Goal: Transaction & Acquisition: Purchase product/service

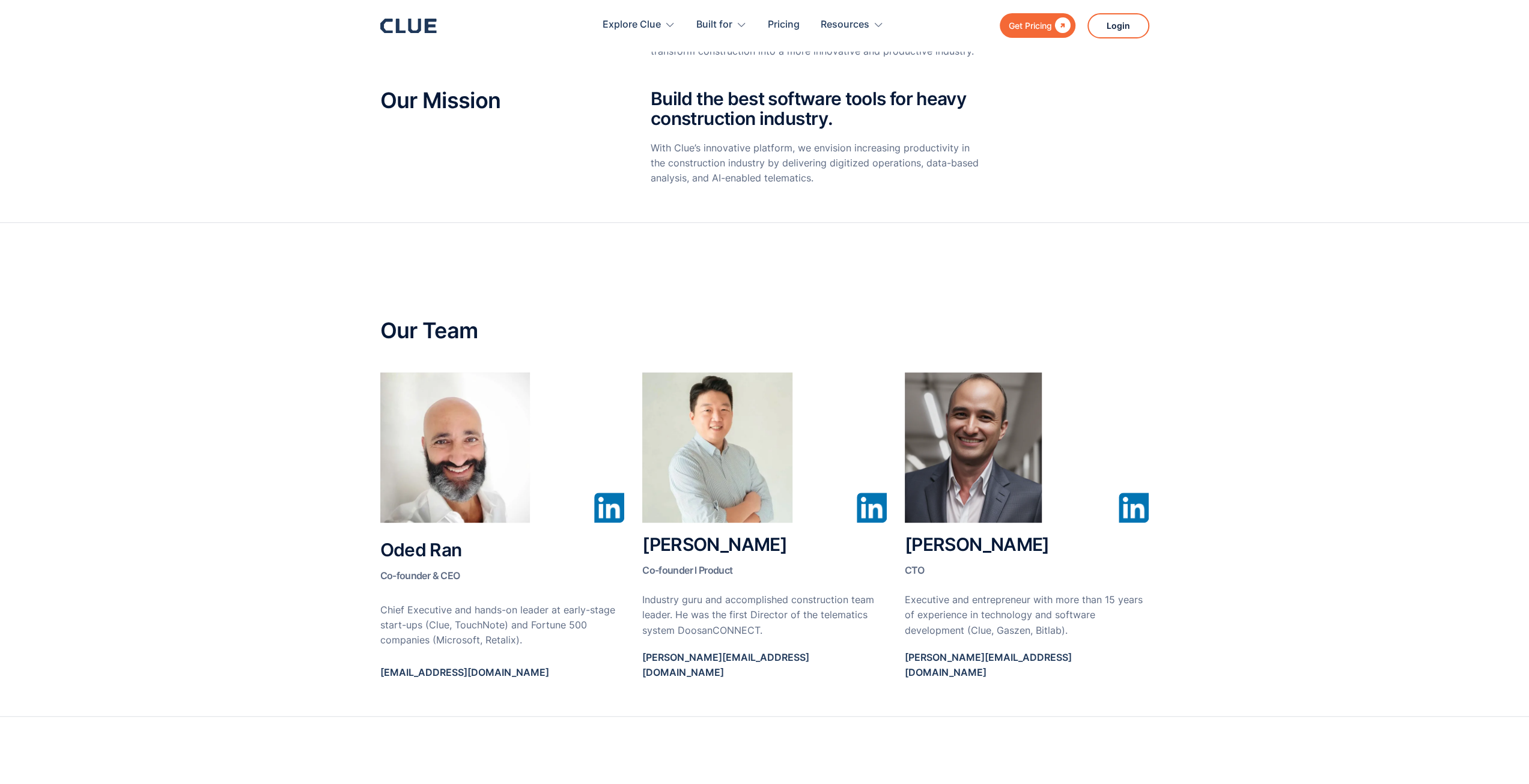
scroll to position [480, 0]
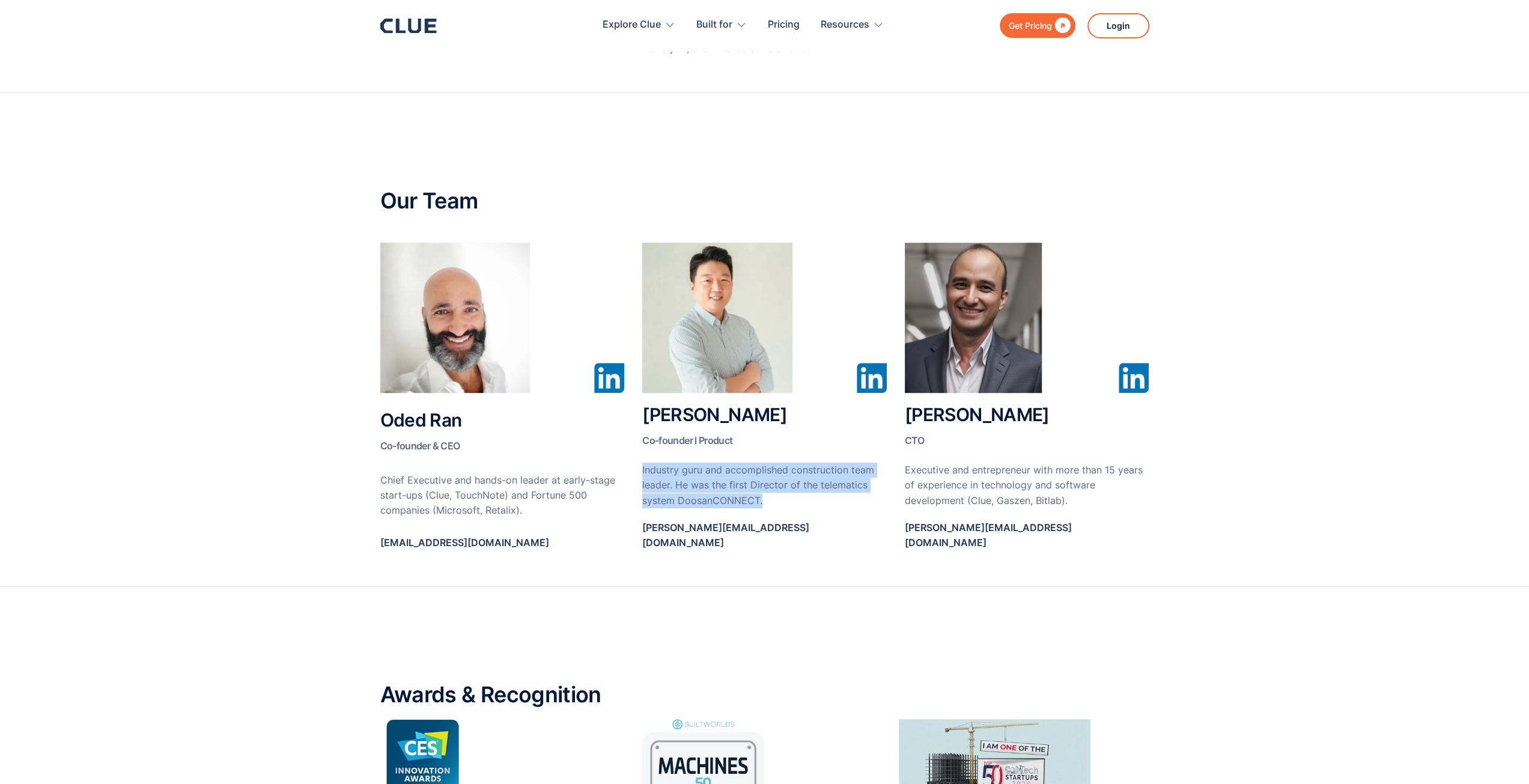
drag, startPoint x: 770, startPoint y: 500, endPoint x: 639, endPoint y: 468, distance: 134.9
click at [639, 468] on div "Oded Ran Co-founder & CEO Chief Executive and hands-on leader at early-stage st…" at bounding box center [764, 402] width 769 height 319
click at [642, 466] on p "Industry guru and accomplished construction team leader. He was the first Direc…" at bounding box center [764, 485] width 245 height 45
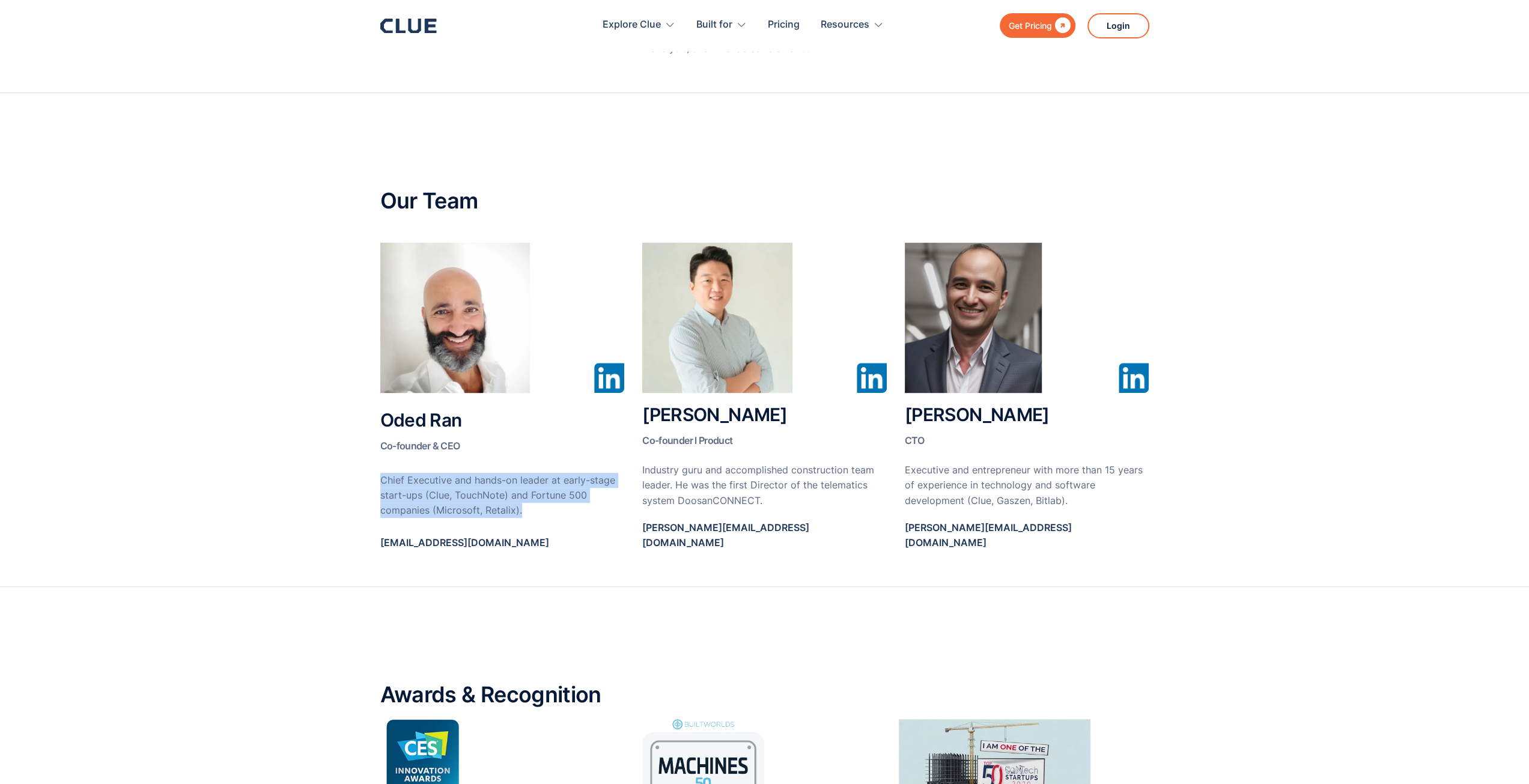
drag, startPoint x: 540, startPoint y: 498, endPoint x: 351, endPoint y: 467, distance: 191.5
click at [351, 467] on section "Our Team Oded Ran Co-founder & CEO Chief Executive and hands-on leader at early…" at bounding box center [764, 340] width 1529 height 494
click at [369, 468] on section "Our Team Oded Ran Co-founder & CEO Chief Executive and hands-on leader at early…" at bounding box center [764, 340] width 1529 height 494
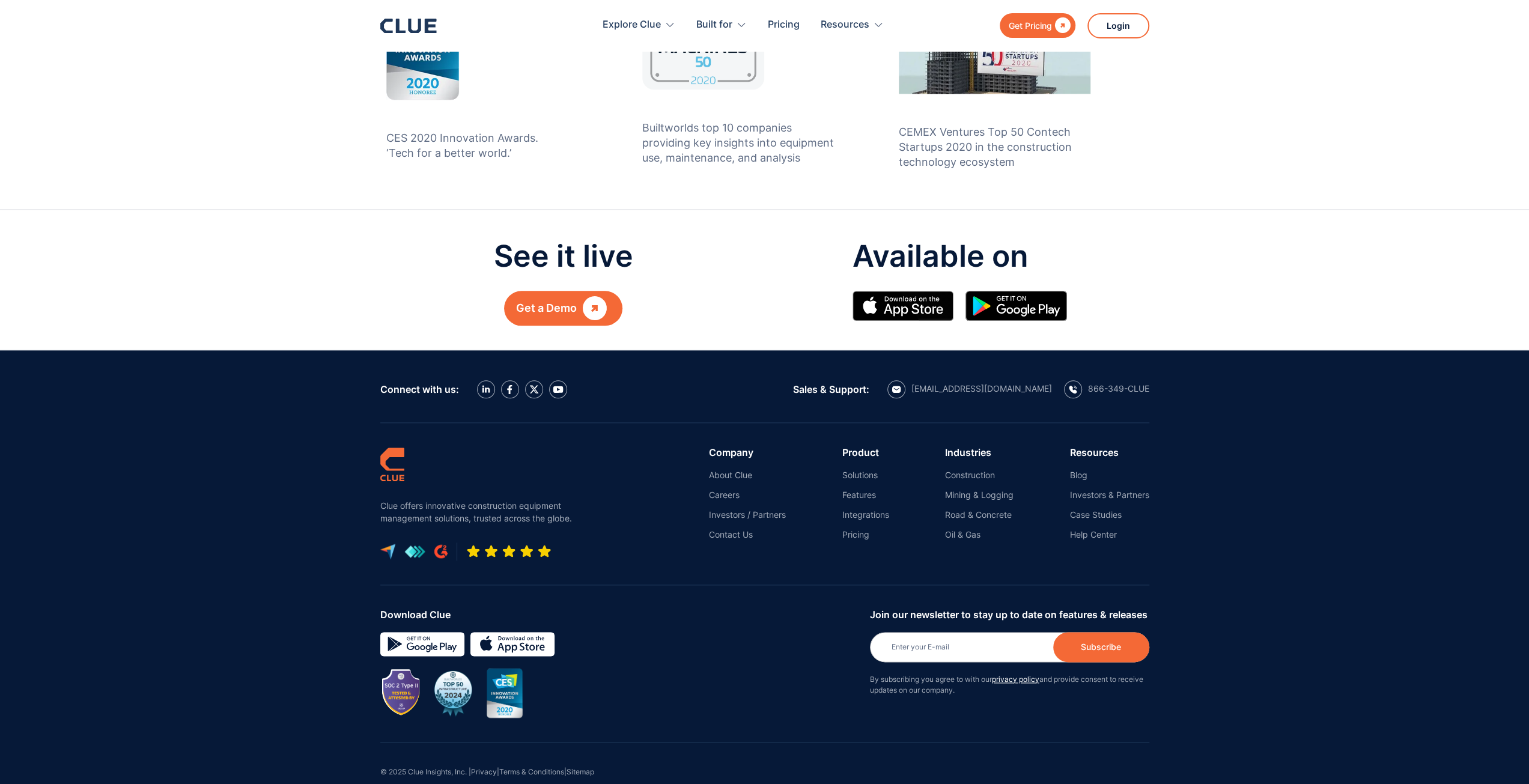
scroll to position [1208, 0]
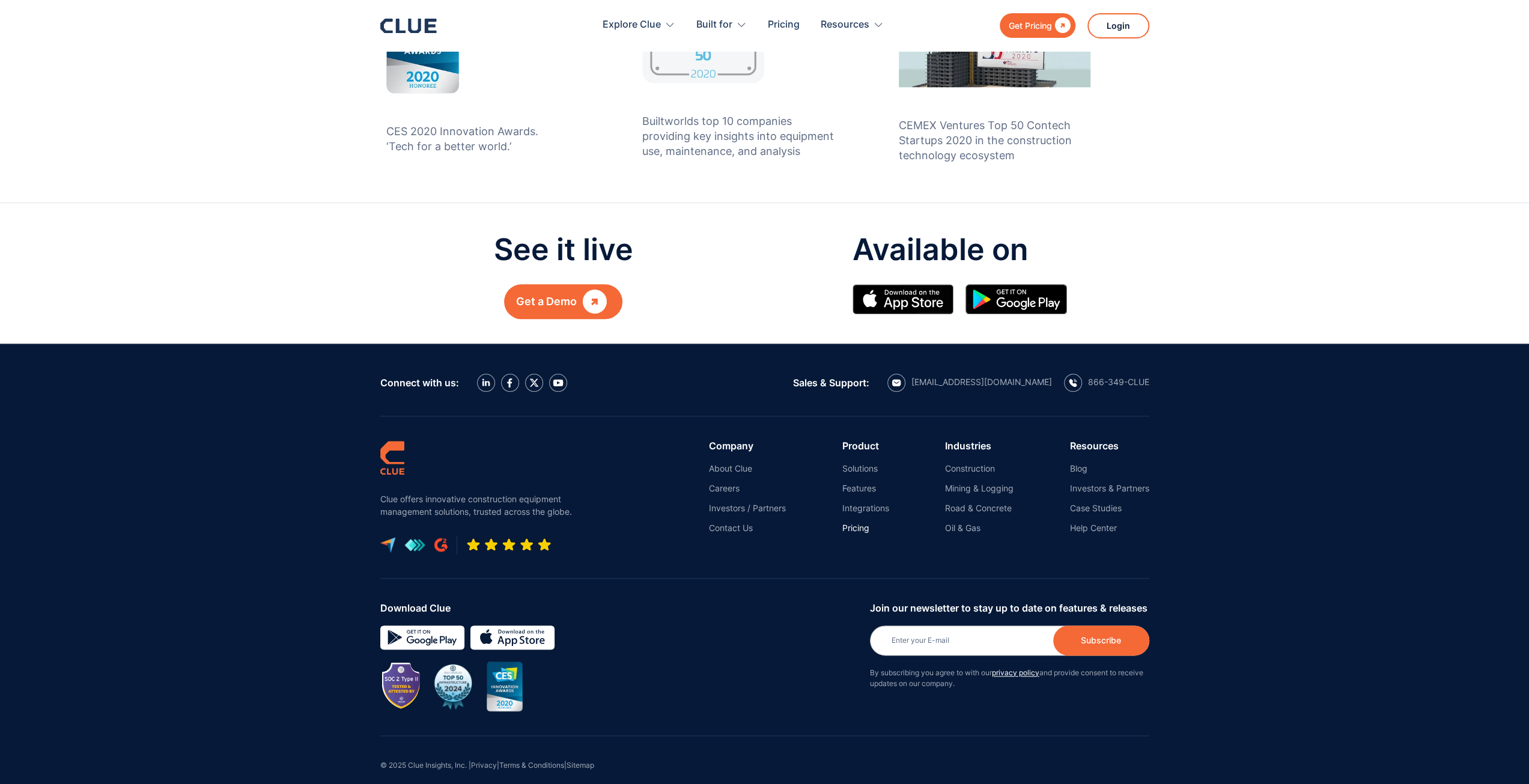
click at [857, 523] on link "Pricing" at bounding box center [866, 528] width 47 height 11
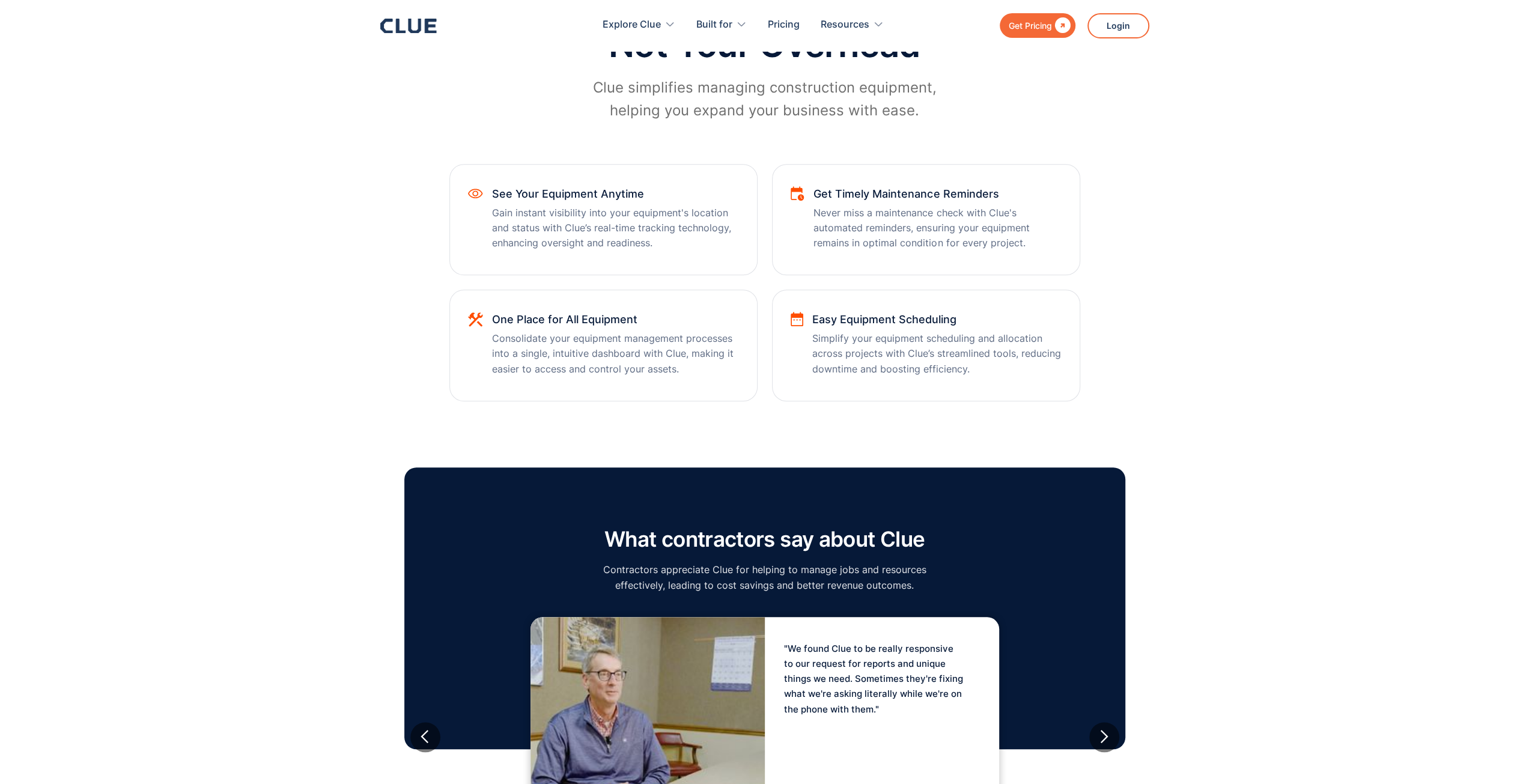
scroll to position [780, 0]
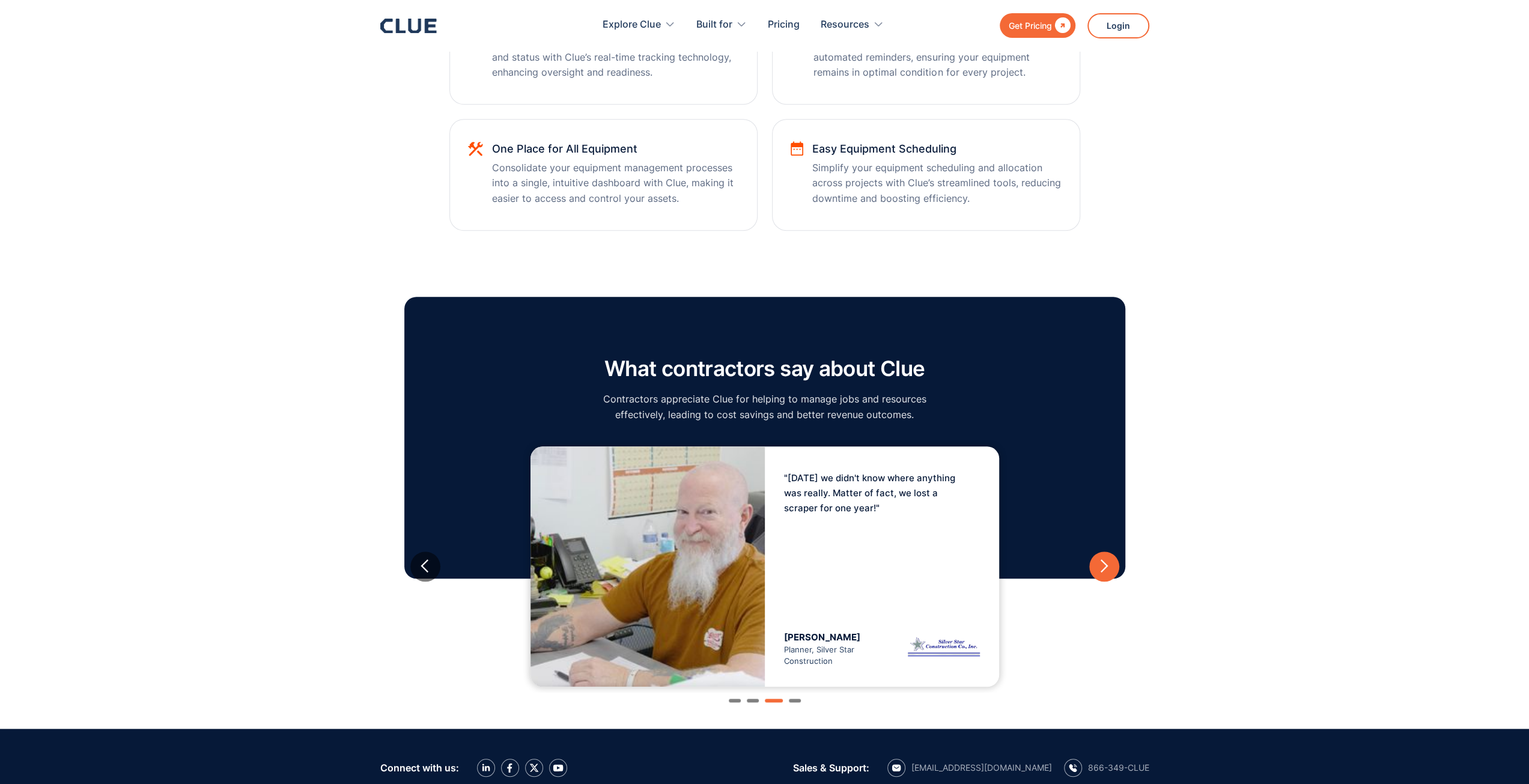
click at [1101, 564] on div "next slide" at bounding box center [1104, 566] width 15 height 15
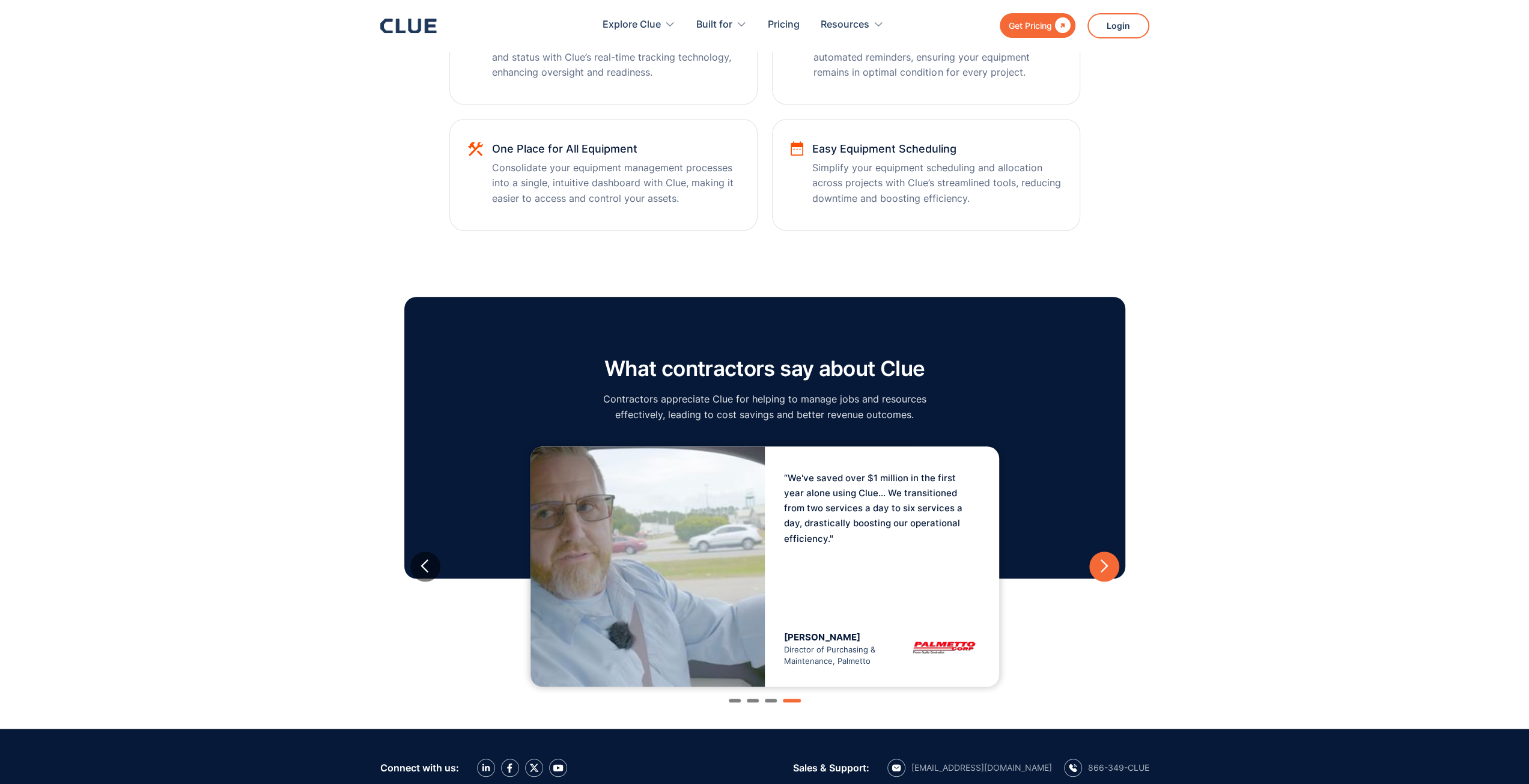
click at [1101, 564] on div "next slide" at bounding box center [1104, 566] width 15 height 15
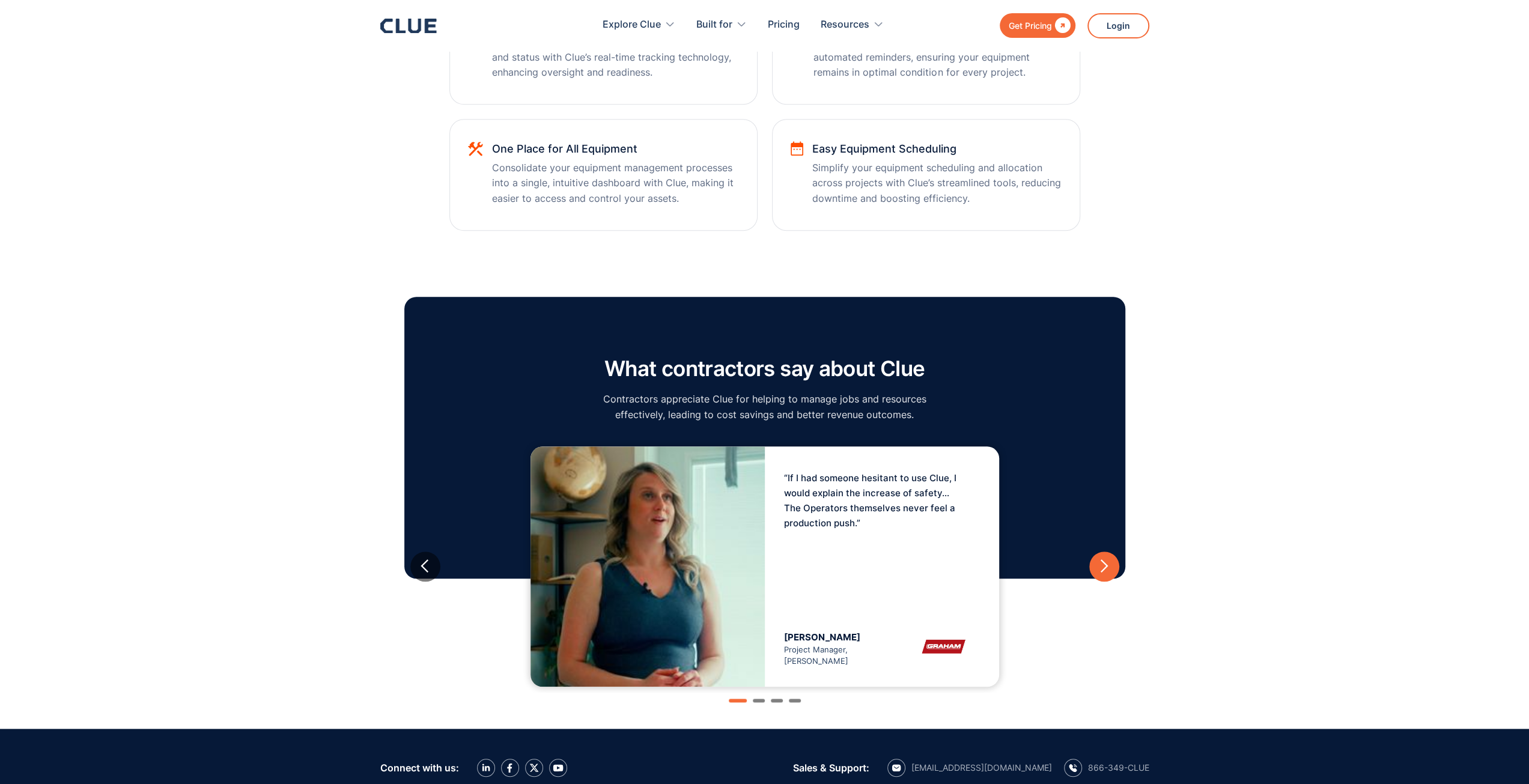
click at [1101, 565] on div "next slide" at bounding box center [1104, 566] width 15 height 15
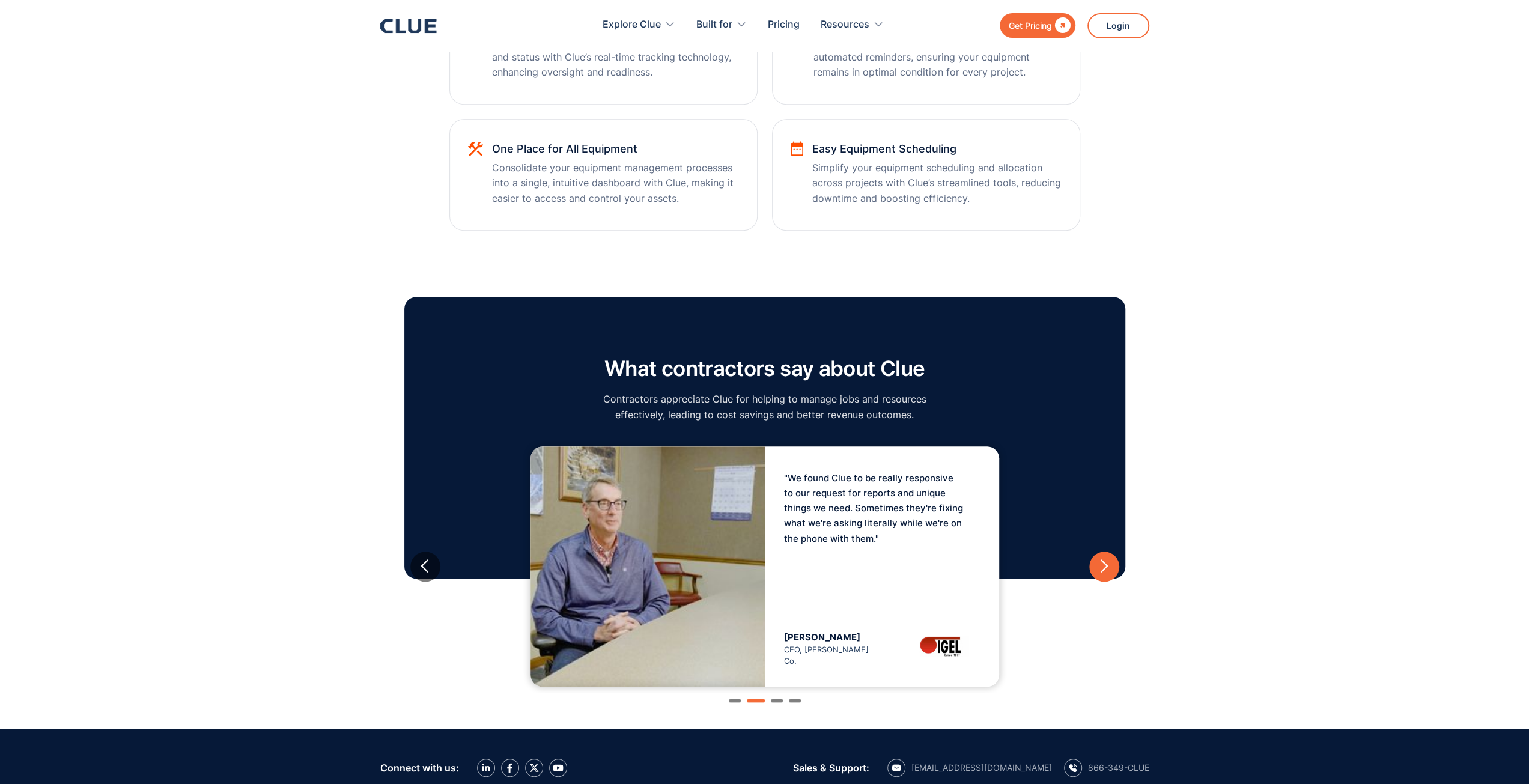
click at [1101, 565] on div "next slide" at bounding box center [1104, 566] width 15 height 15
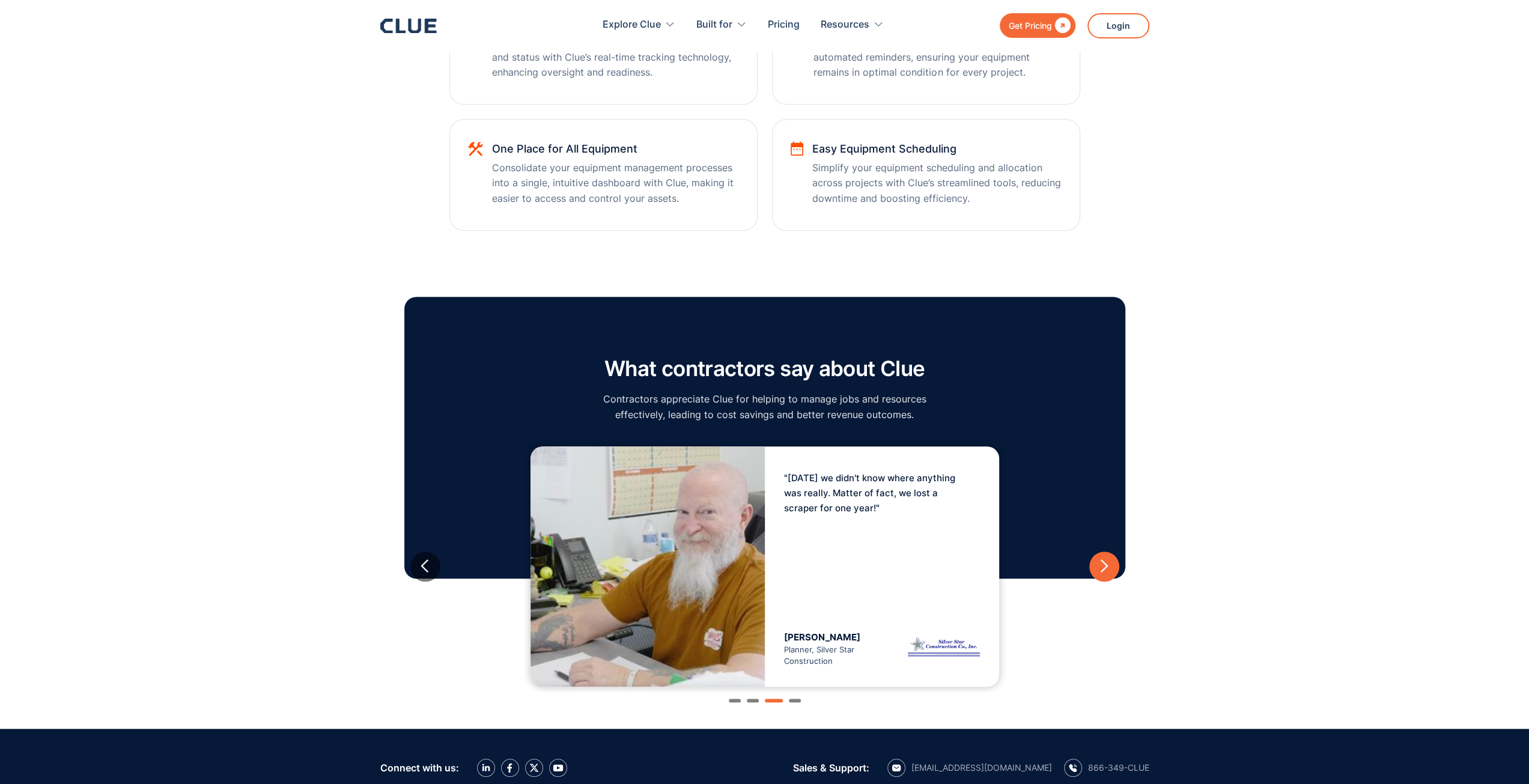
click at [1101, 565] on div "next slide" at bounding box center [1104, 566] width 15 height 15
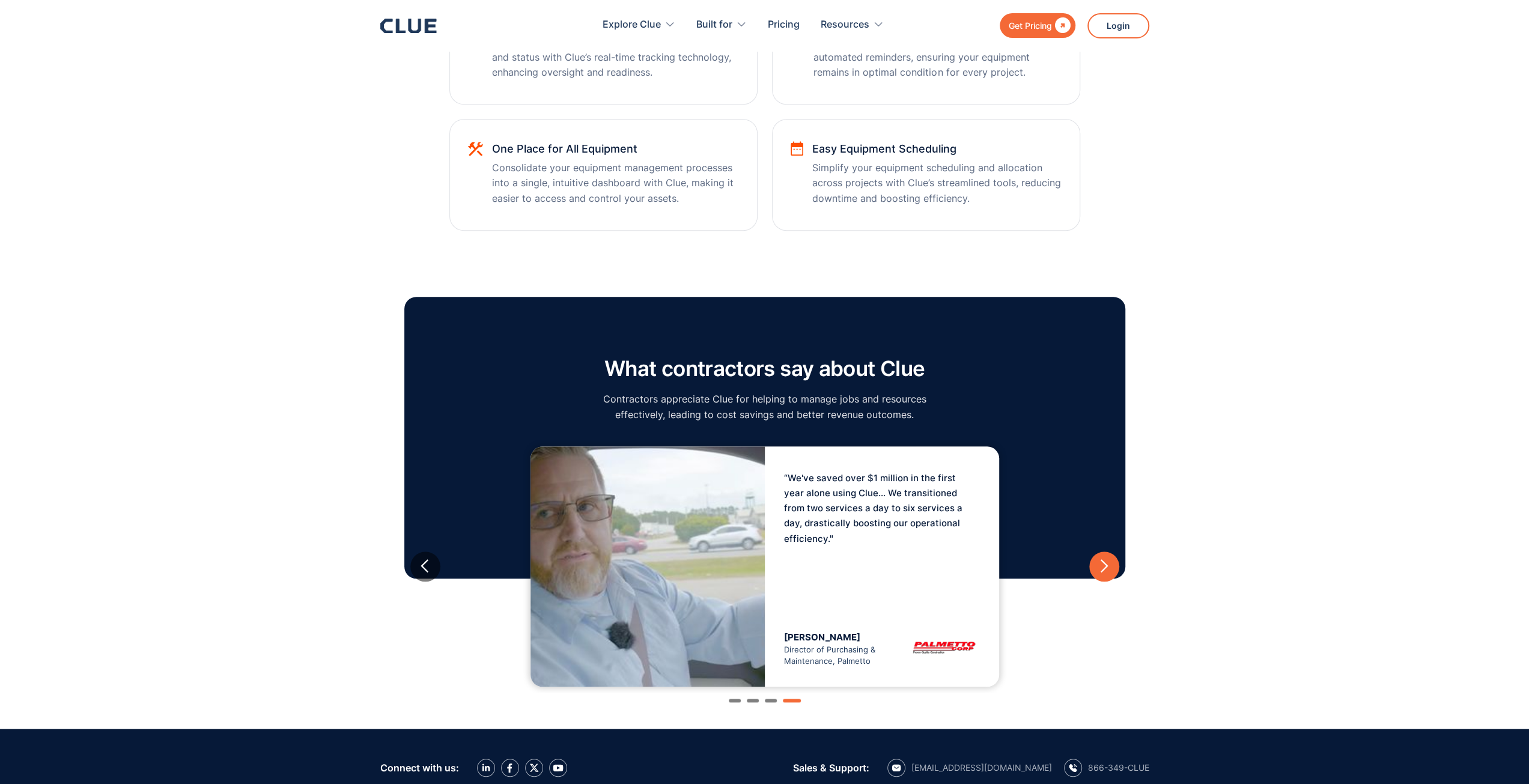
click at [1101, 565] on div "next slide" at bounding box center [1104, 566] width 15 height 15
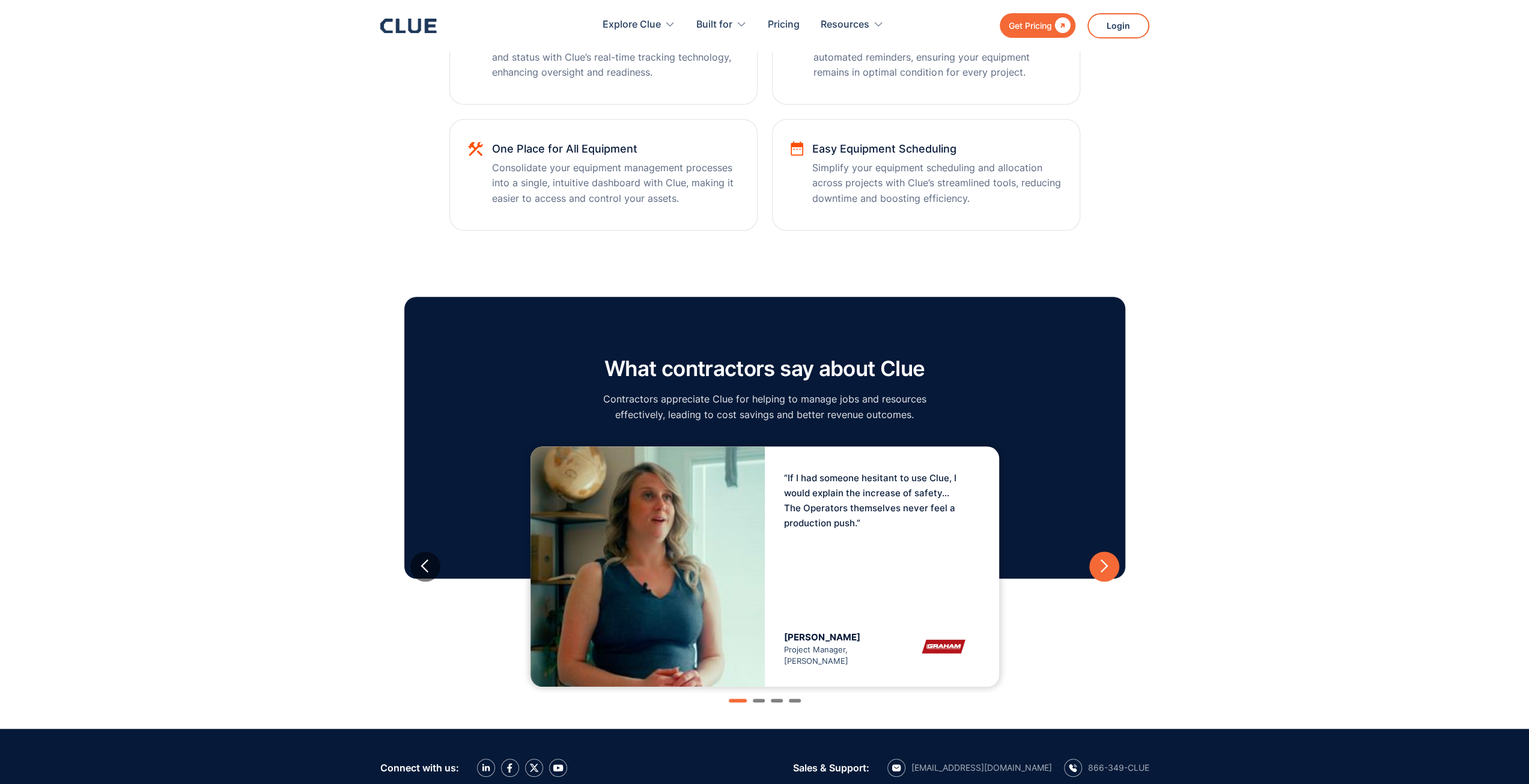
scroll to position [1021, 0]
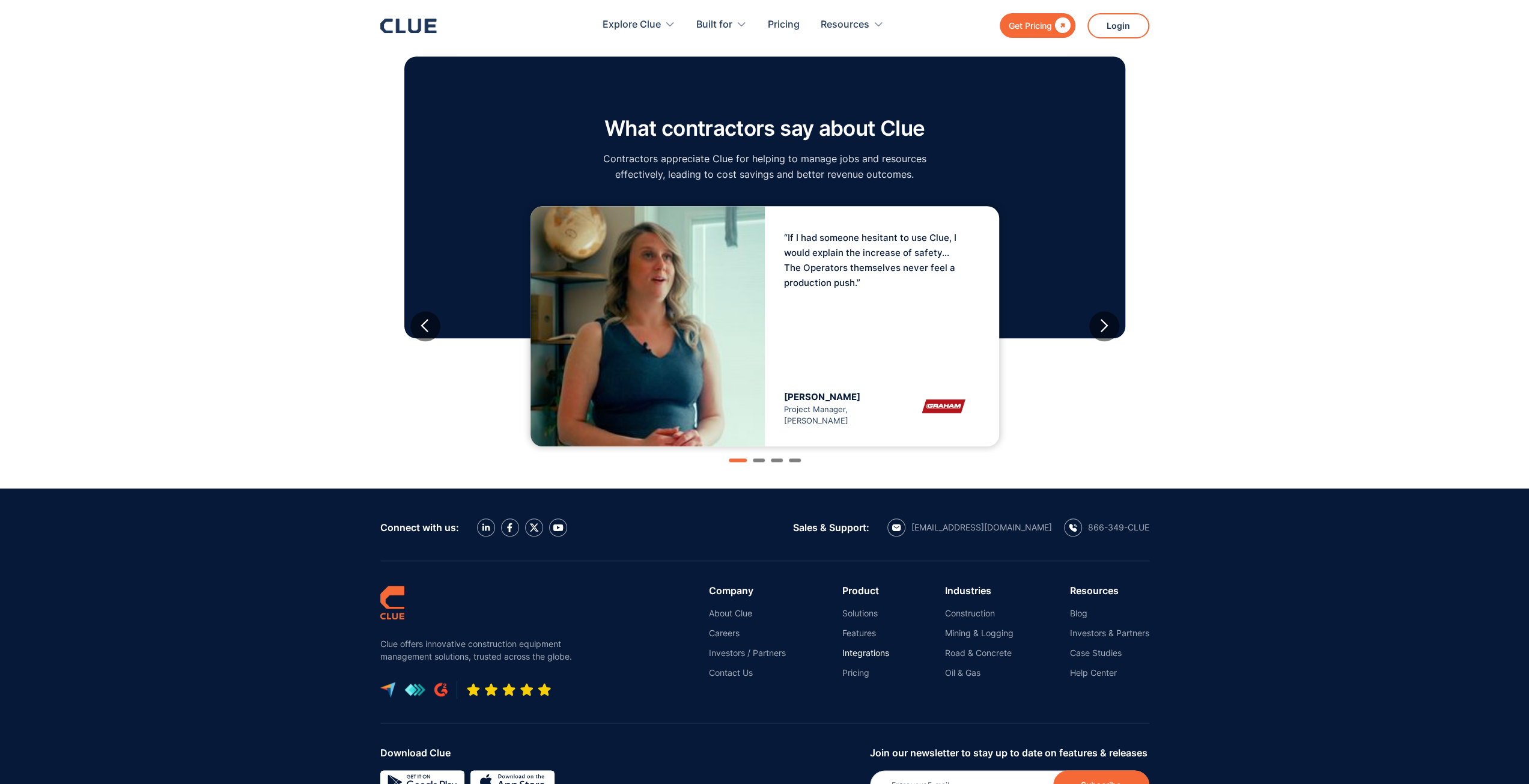
click at [851, 649] on link "Integrations" at bounding box center [866, 652] width 47 height 11
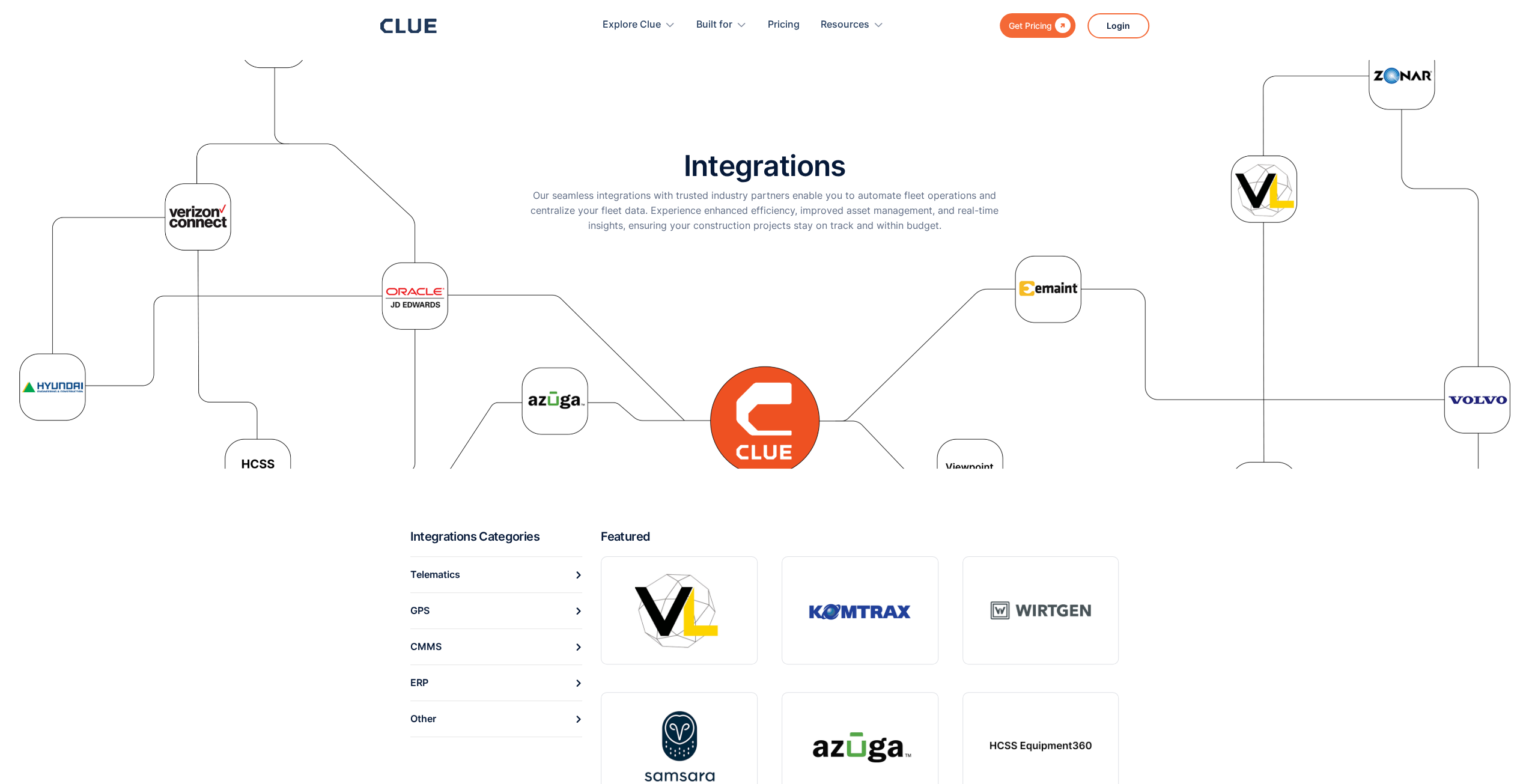
click at [336, 599] on section "Integrations Categories Telematics GPS CMMS ERP Other Featured" at bounding box center [764, 749] width 1529 height 441
click at [555, 571] on link "Telematics" at bounding box center [496, 574] width 172 height 36
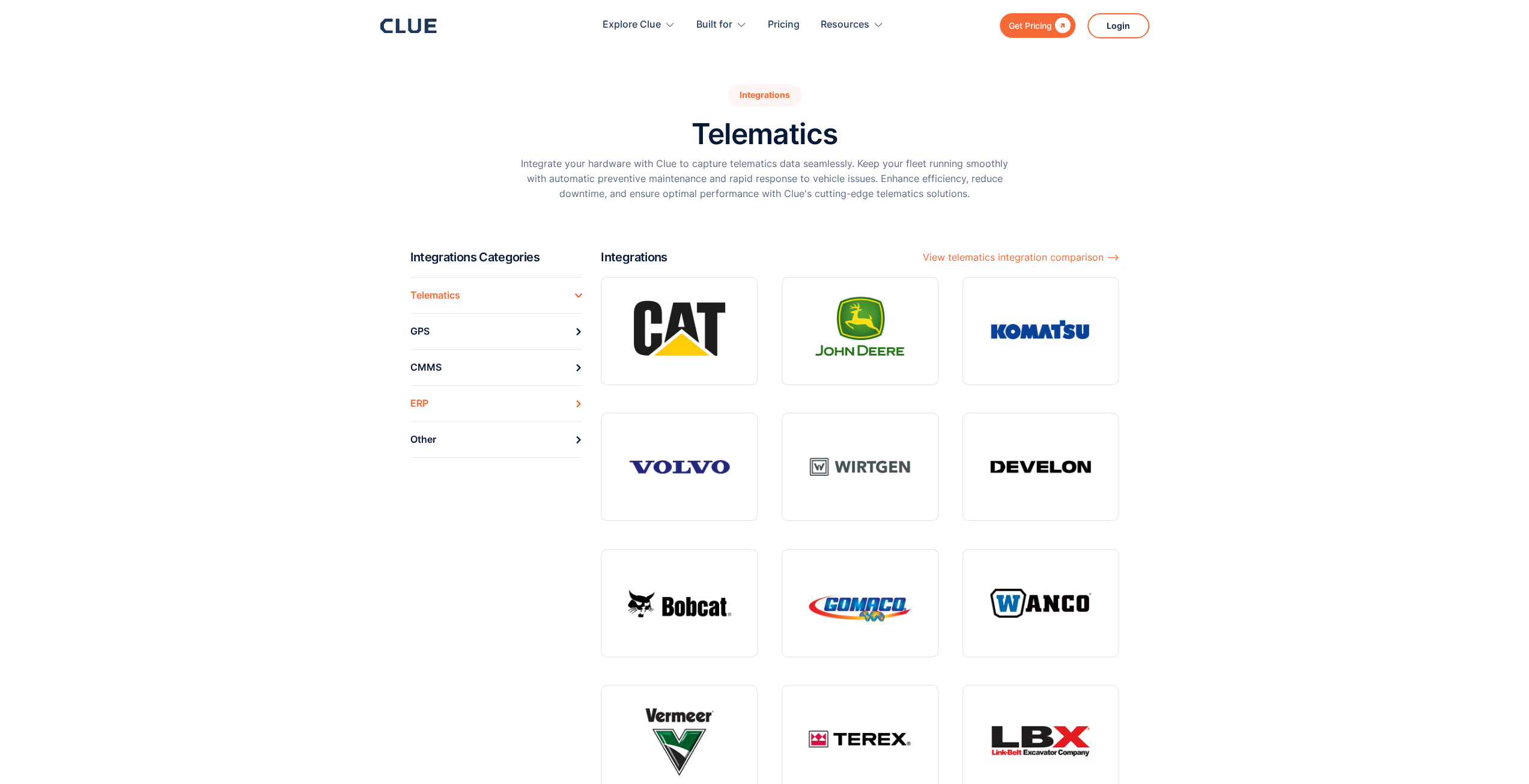
click at [477, 409] on link "ERP" at bounding box center [496, 403] width 172 height 36
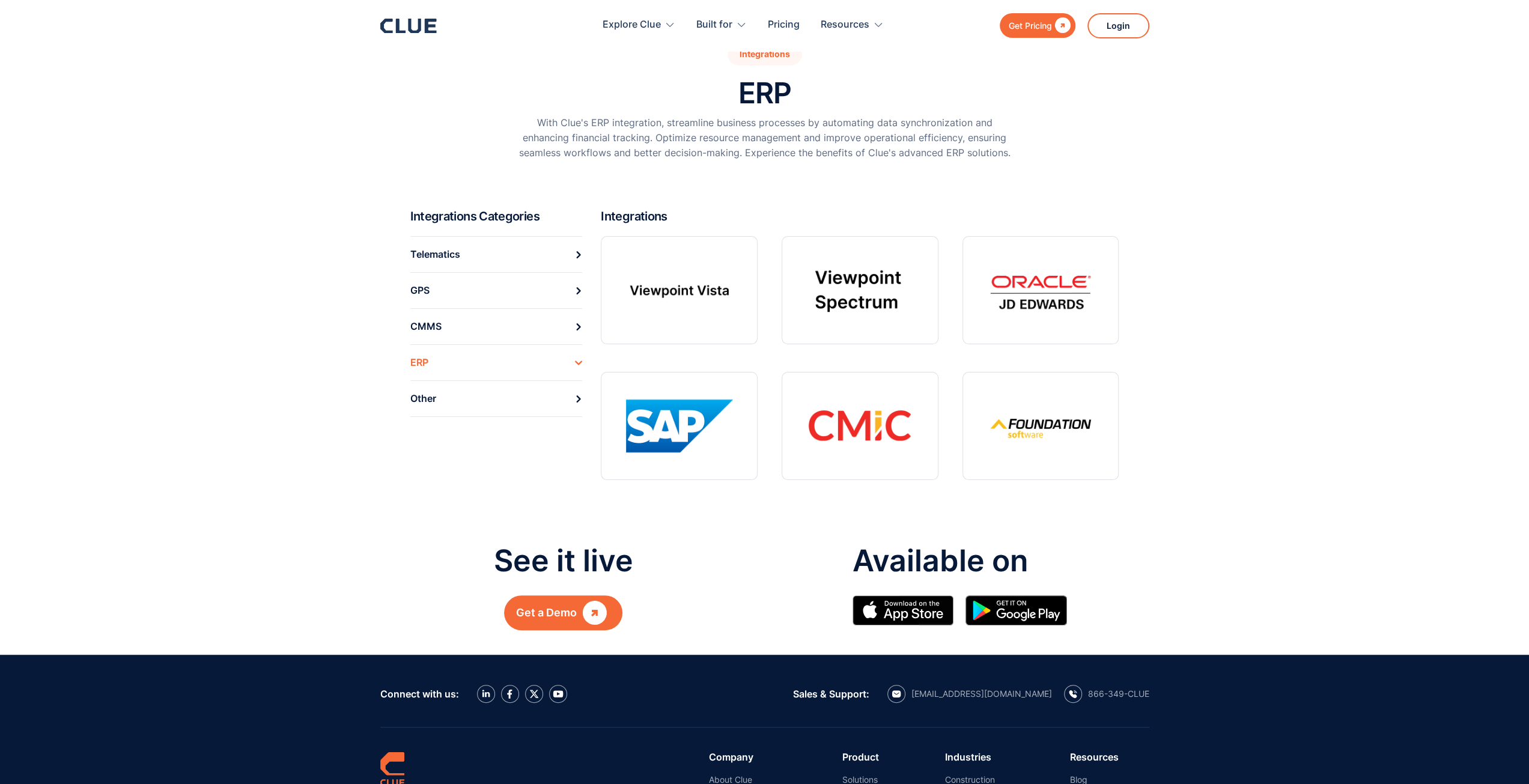
scroll to position [60, 0]
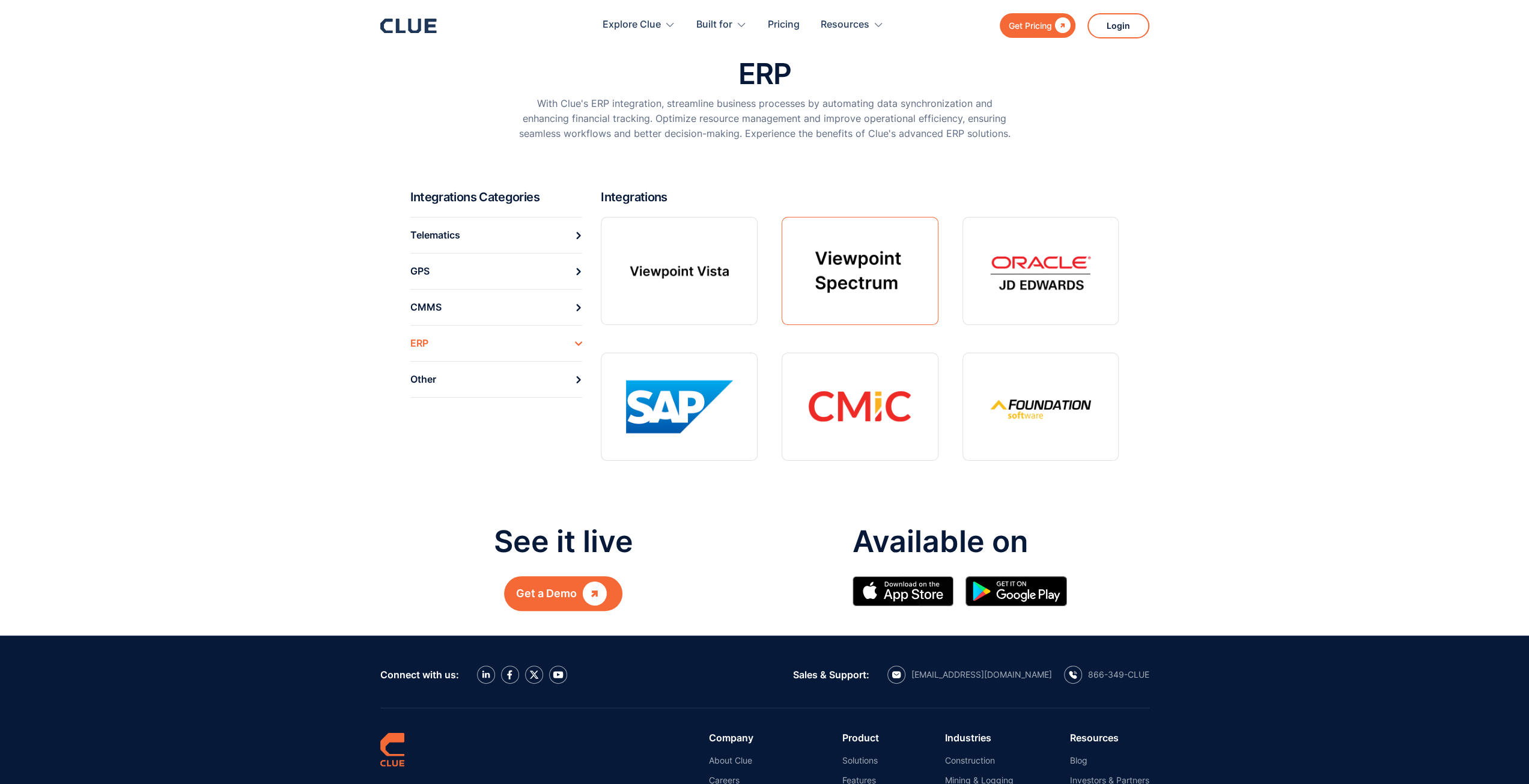
click at [850, 279] on link at bounding box center [860, 271] width 157 height 108
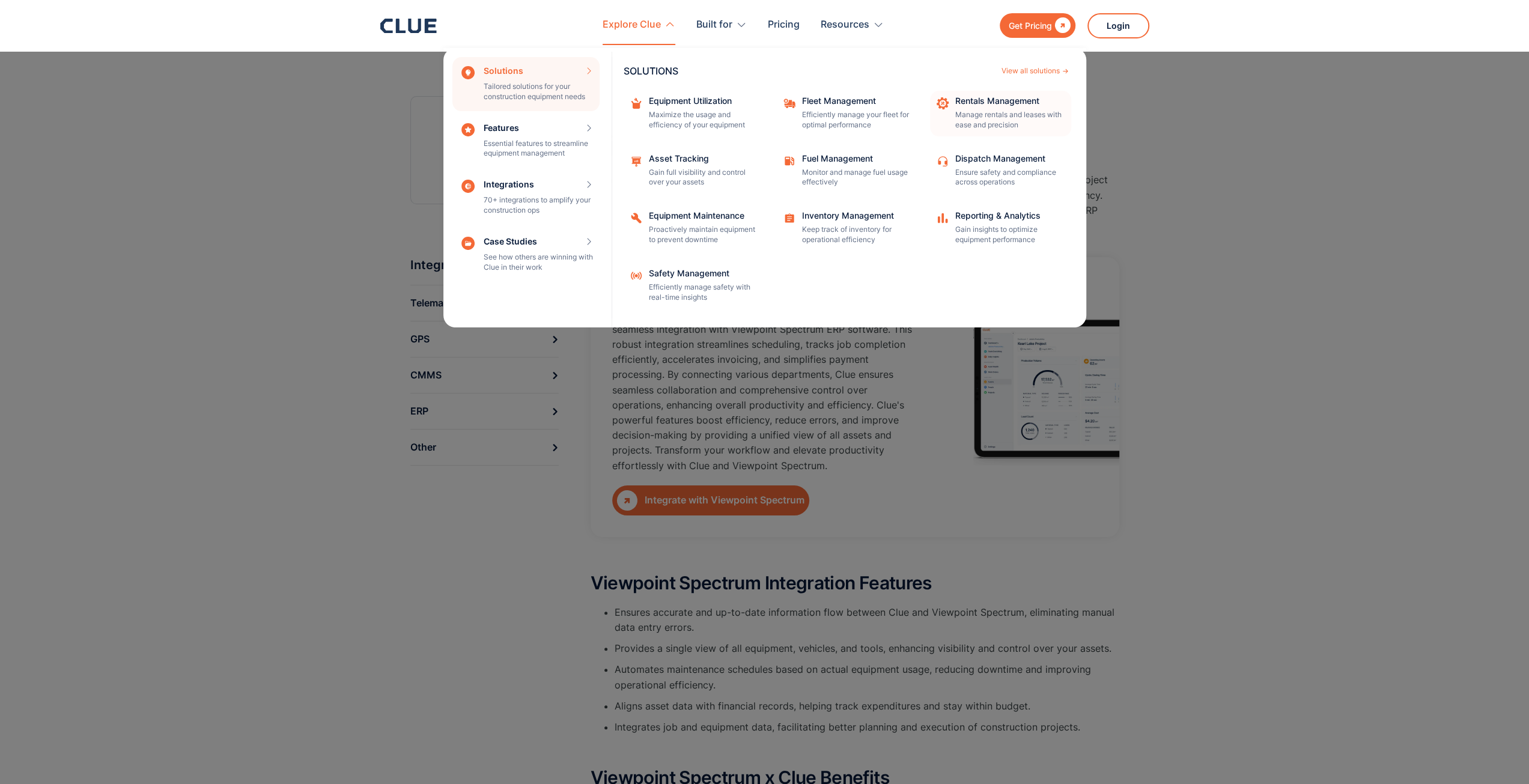
click at [984, 116] on p "Manage rentals and leases with ease and precision" at bounding box center [1009, 120] width 108 height 20
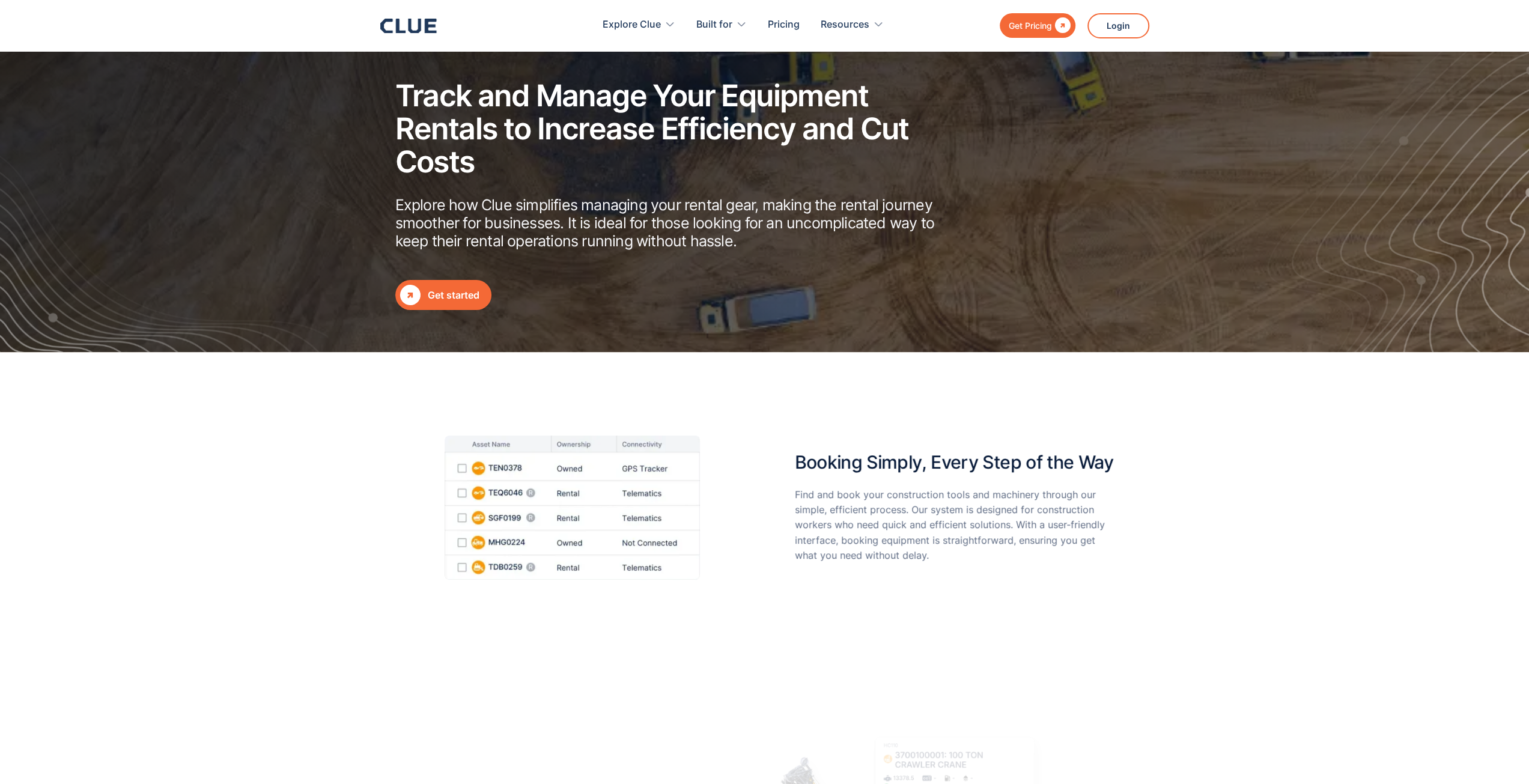
scroll to position [300, 0]
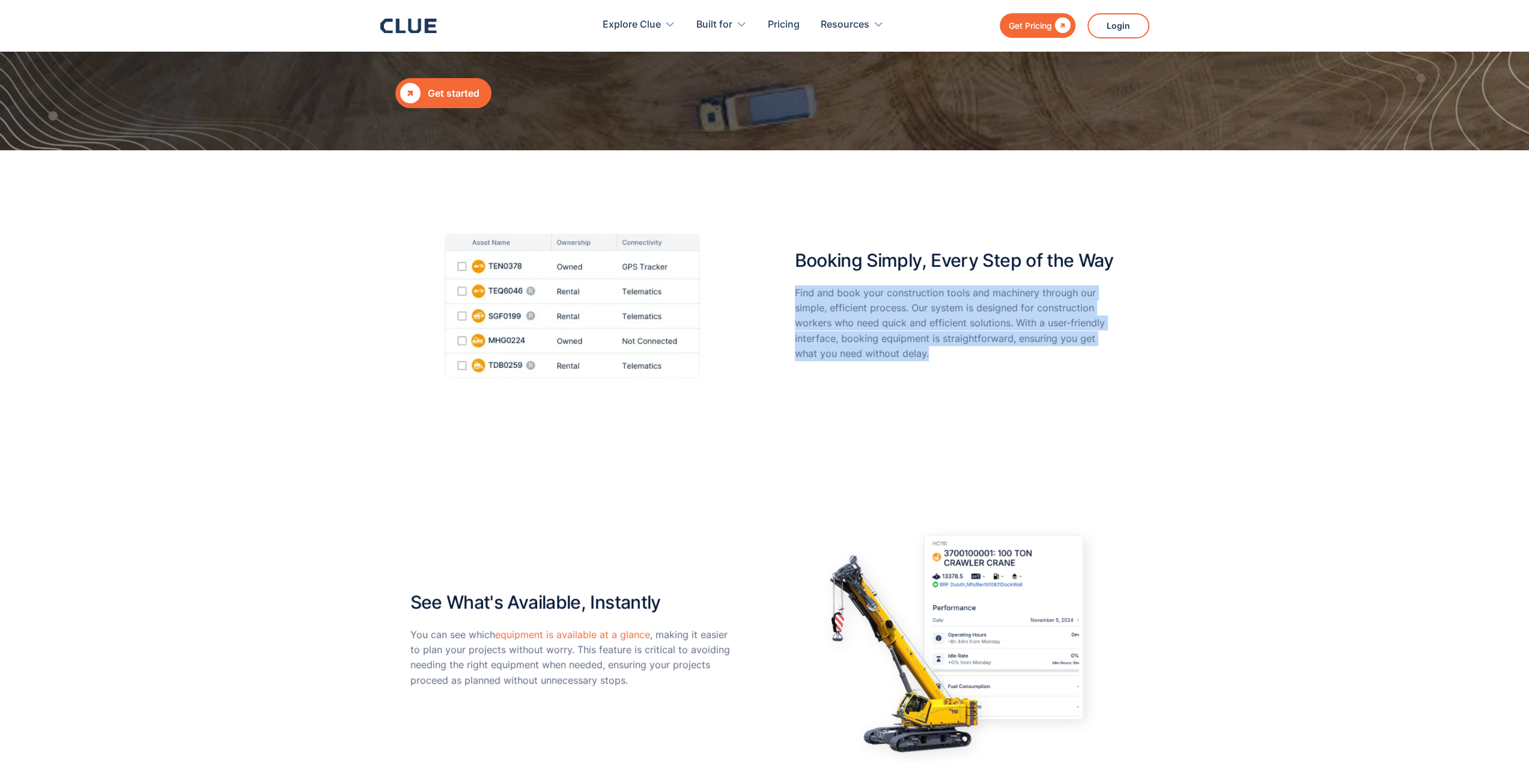
drag, startPoint x: 790, startPoint y: 294, endPoint x: 911, endPoint y: 359, distance: 137.4
click at [911, 359] on div "Booking Simply, Every Step of the Way Find and book your construction tools and…" at bounding box center [764, 305] width 709 height 144
click at [932, 355] on p "Find and book your construction tools and machinery through our simple, efficie…" at bounding box center [956, 323] width 324 height 75
drag, startPoint x: 929, startPoint y: 354, endPoint x: 805, endPoint y: 292, distance: 138.6
click at [805, 292] on p "Find and book your construction tools and machinery through our simple, efficie…" at bounding box center [956, 323] width 324 height 75
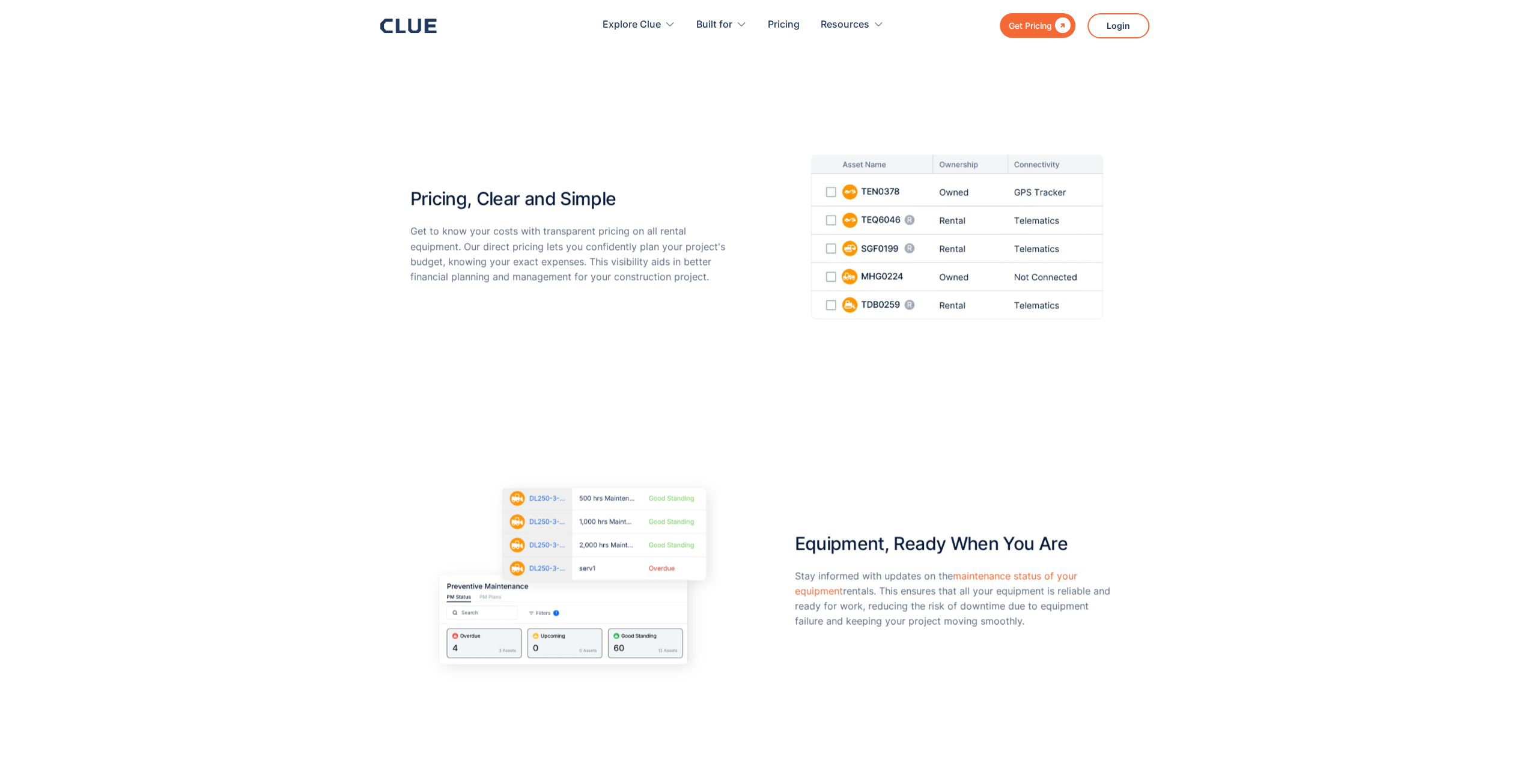
scroll to position [1621, 0]
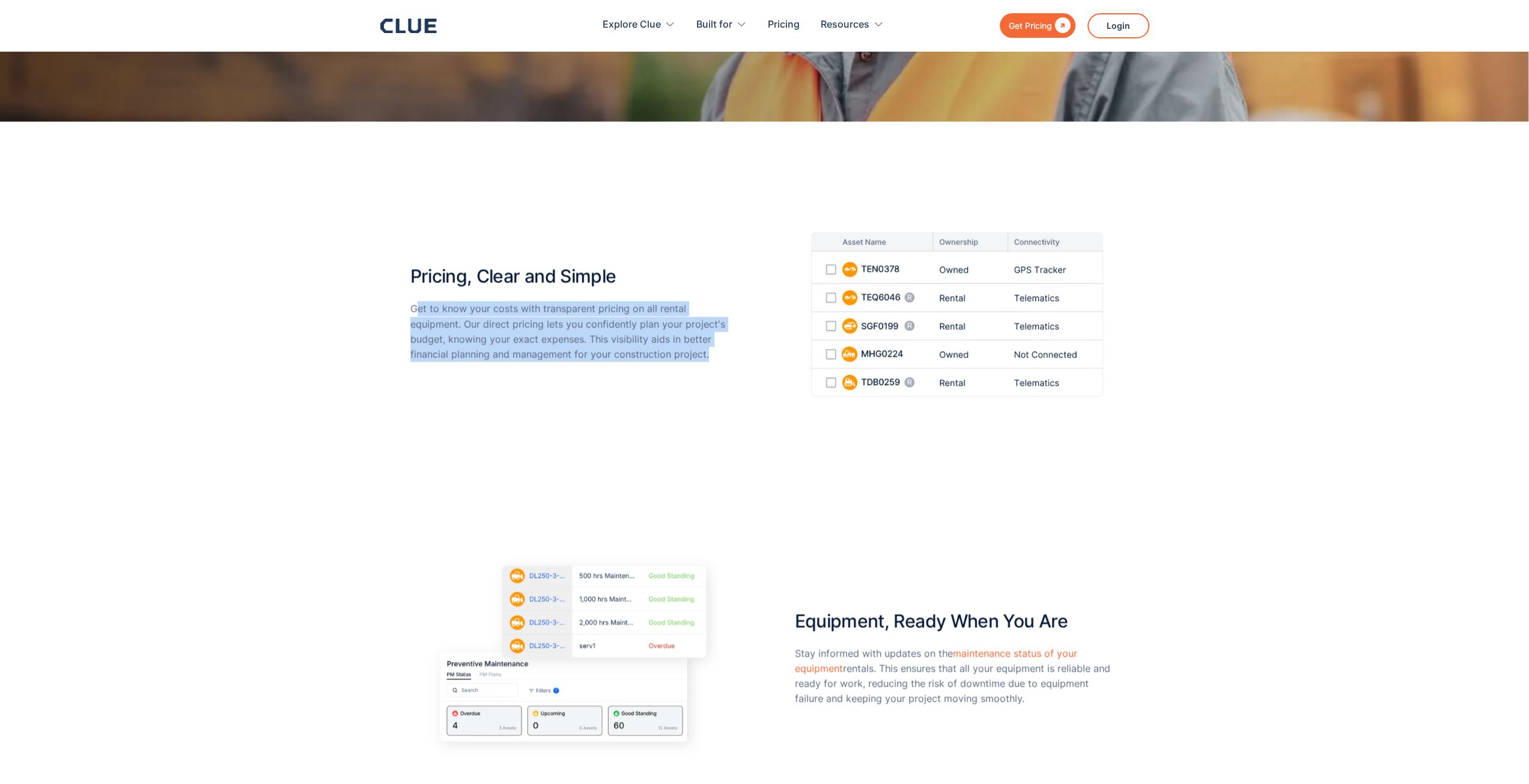
drag, startPoint x: 414, startPoint y: 313, endPoint x: 734, endPoint y: 357, distance: 323.0
click at [734, 357] on div "Pricing, Clear and Simple Get to know your costs with transparent pricing on al…" at bounding box center [764, 314] width 709 height 165
drag, startPoint x: 737, startPoint y: 357, endPoint x: 383, endPoint y: 314, distance: 356.6
click at [383, 314] on div "Pricing, Clear and Simple Get to know your costs with transparent pricing on al…" at bounding box center [764, 496] width 1529 height 748
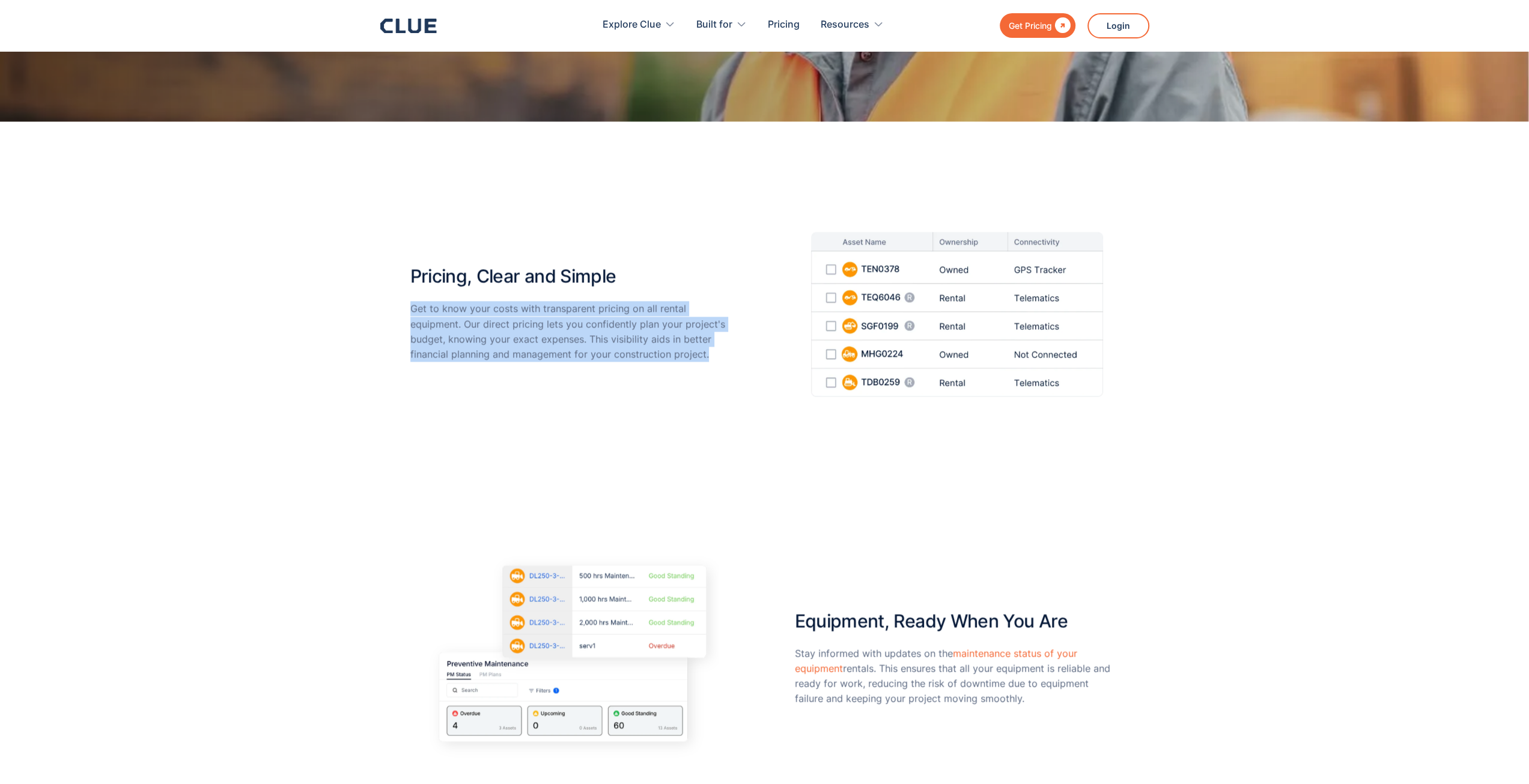
click at [414, 309] on p "Get to know your costs with transparent pricing on all rental equipment. Our di…" at bounding box center [572, 331] width 324 height 61
drag, startPoint x: 460, startPoint y: 313, endPoint x: 717, endPoint y: 351, distance: 259.8
click at [717, 351] on div "Pricing, Clear and Simple Get to know your costs with transparent pricing on al…" at bounding box center [764, 496] width 1529 height 748
click at [716, 349] on p "Get to know your costs with transparent pricing on all rental equipment. Our di…" at bounding box center [572, 331] width 324 height 61
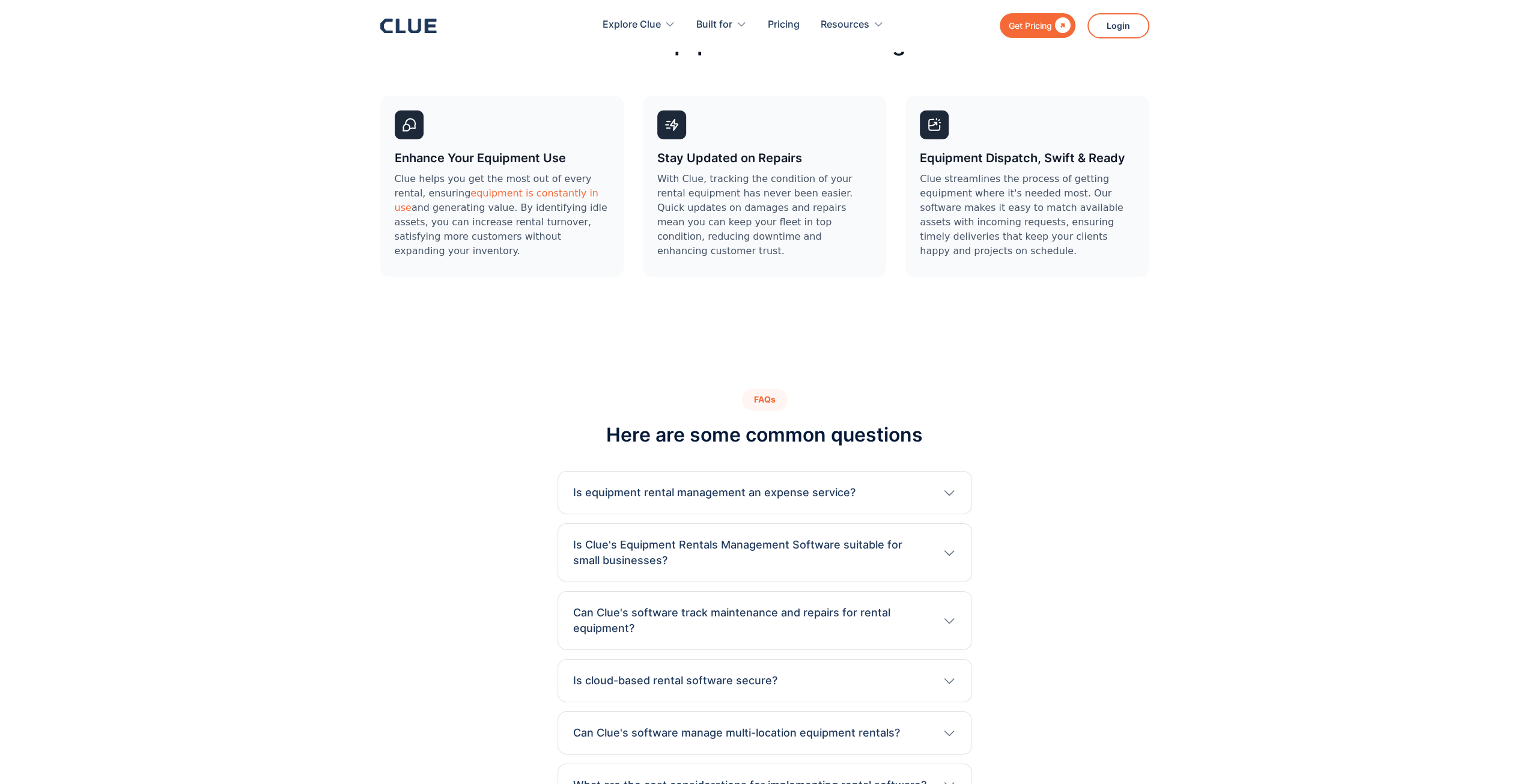
scroll to position [3783, 0]
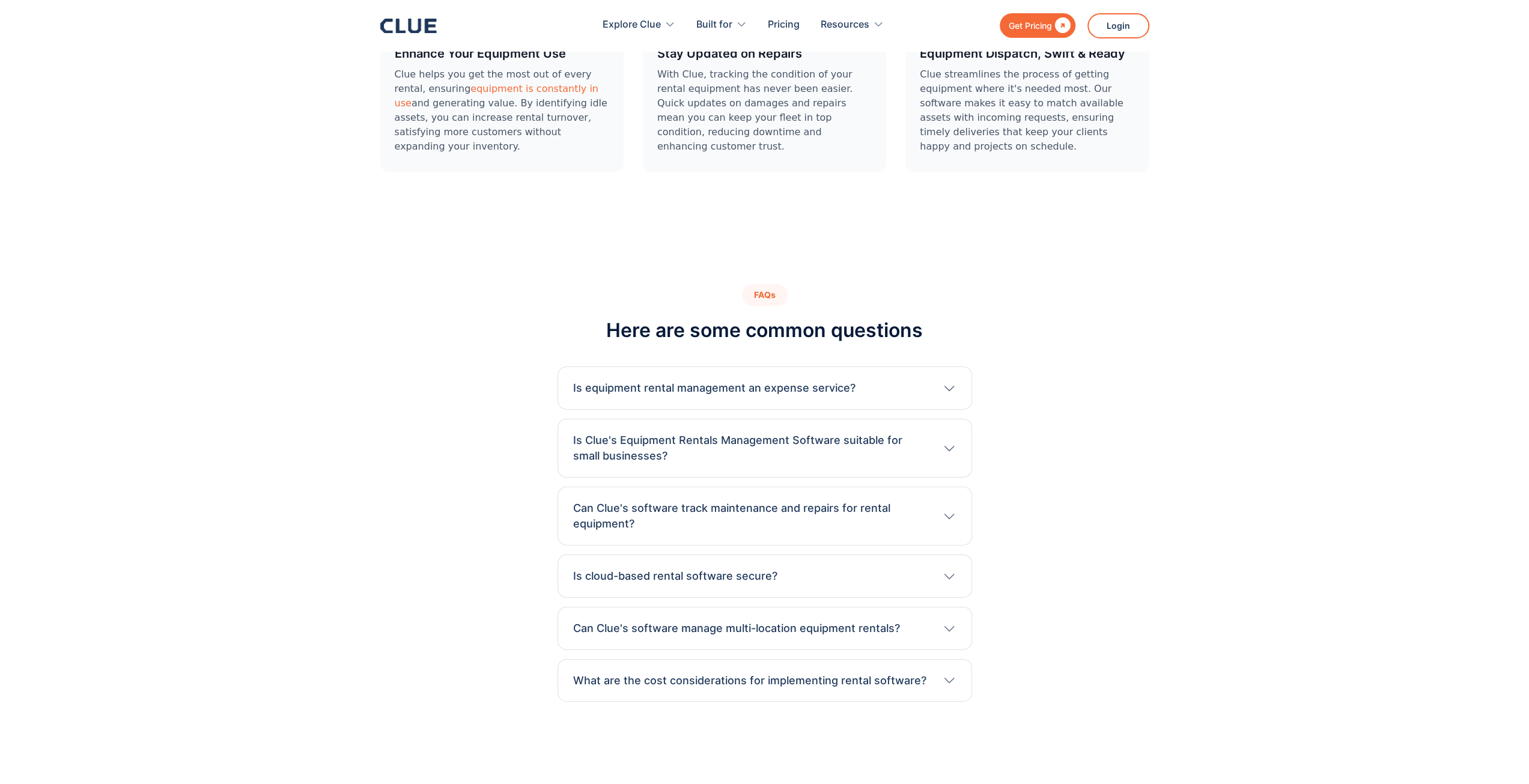
click at [827, 502] on h3 "Can Clue's software track maintenance and repairs for rental equipment?" at bounding box center [751, 515] width 357 height 31
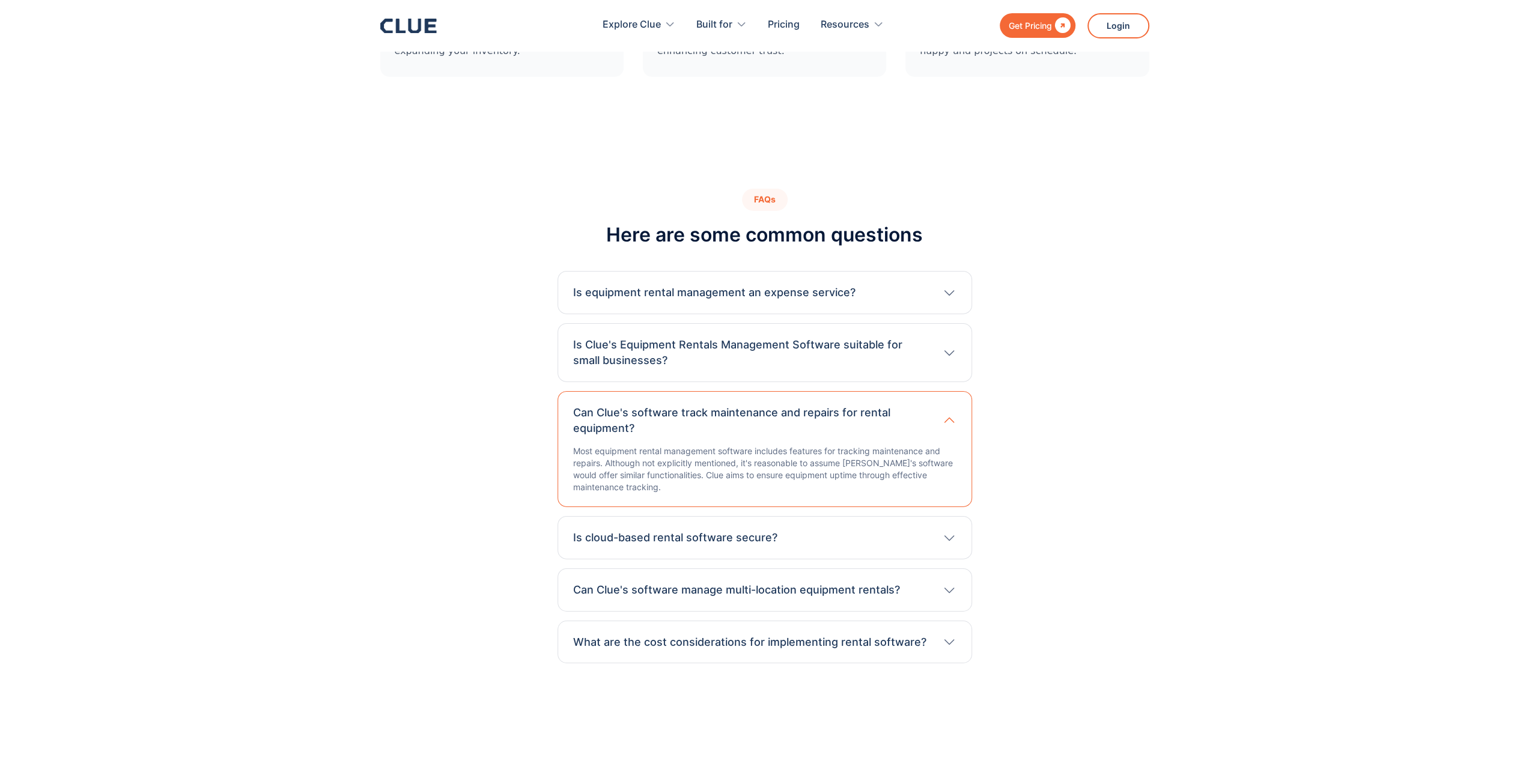
scroll to position [3903, 0]
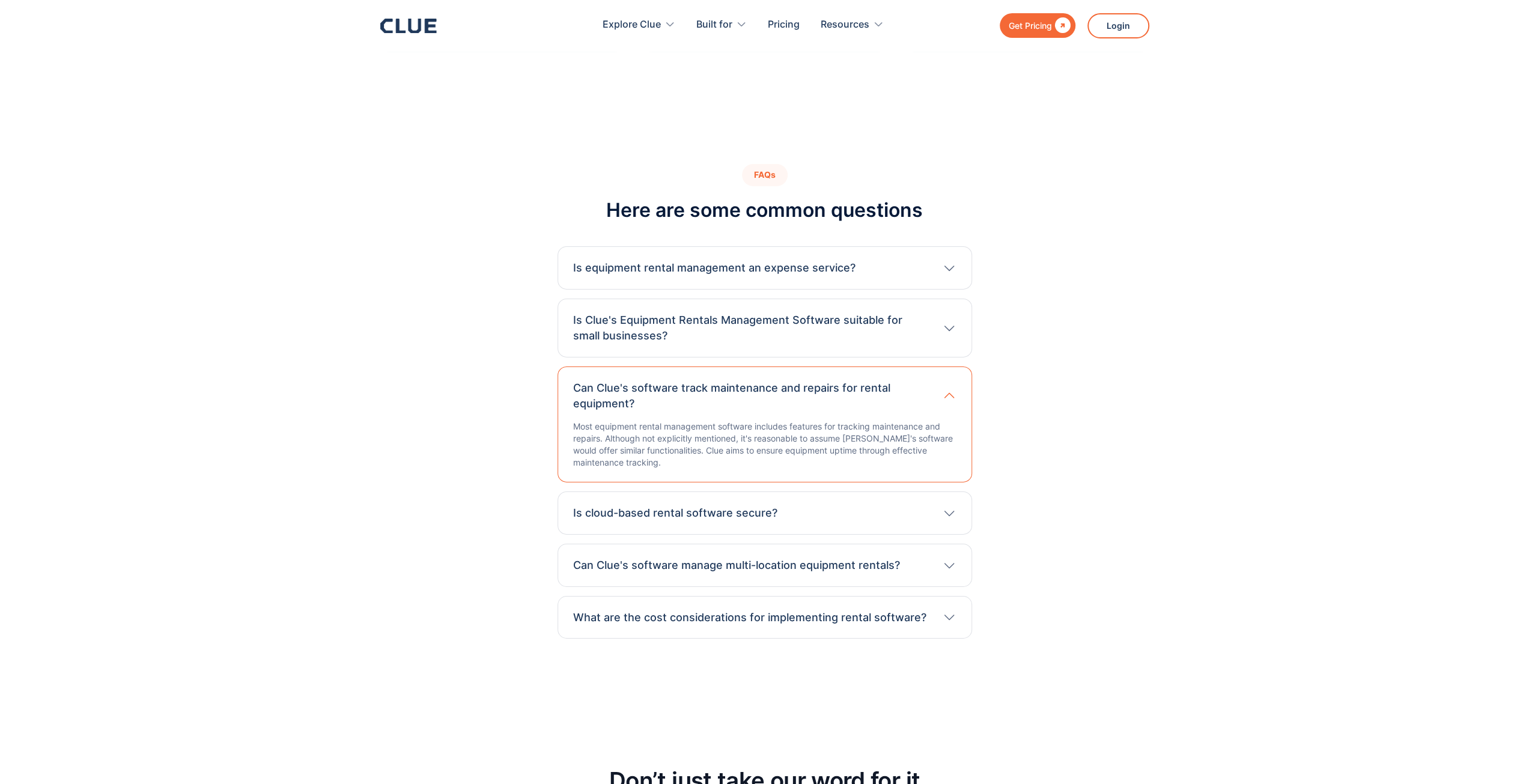
click at [650, 505] on h3 "Is cloud-based rental software secure?" at bounding box center [675, 512] width 204 height 15
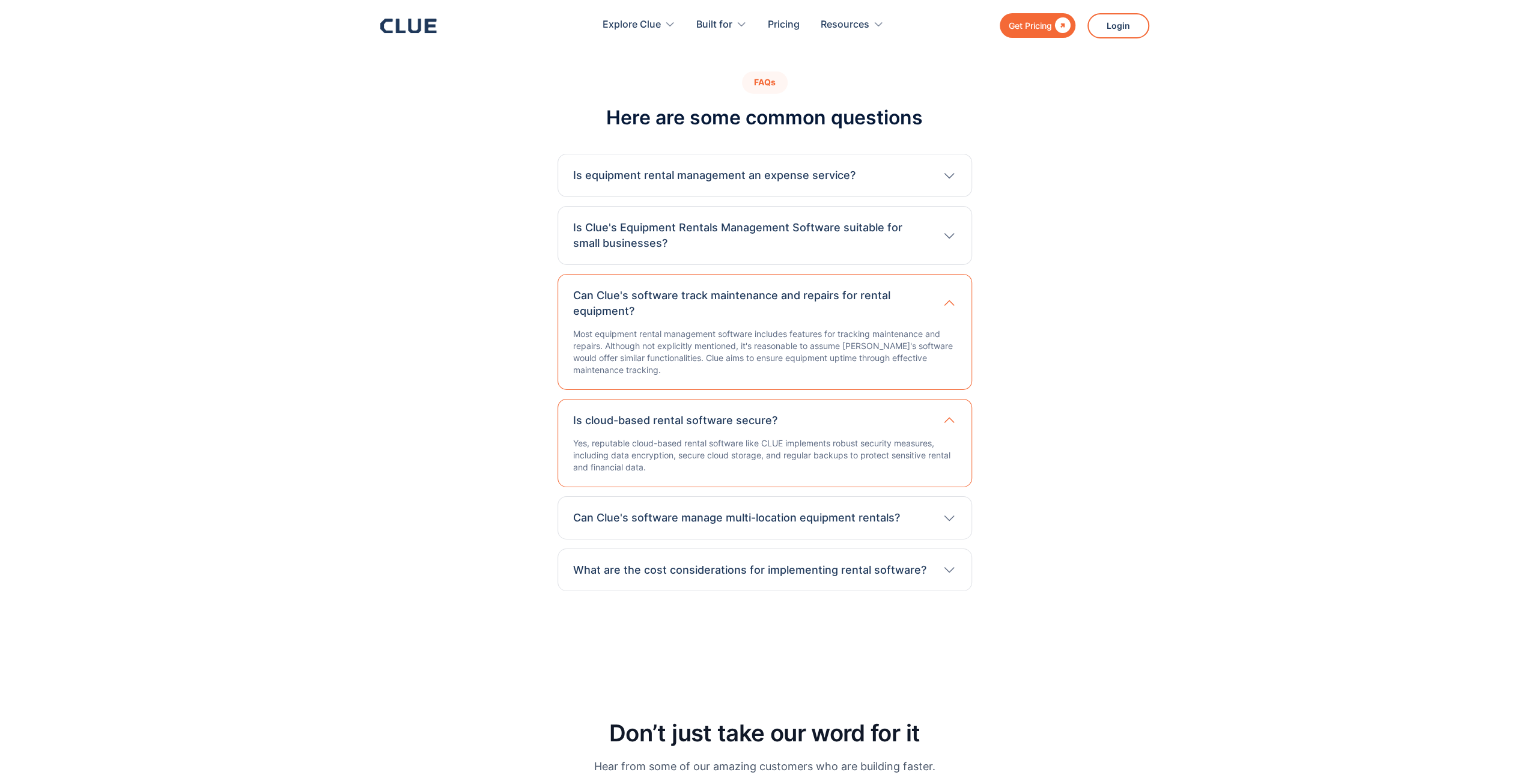
scroll to position [4023, 0]
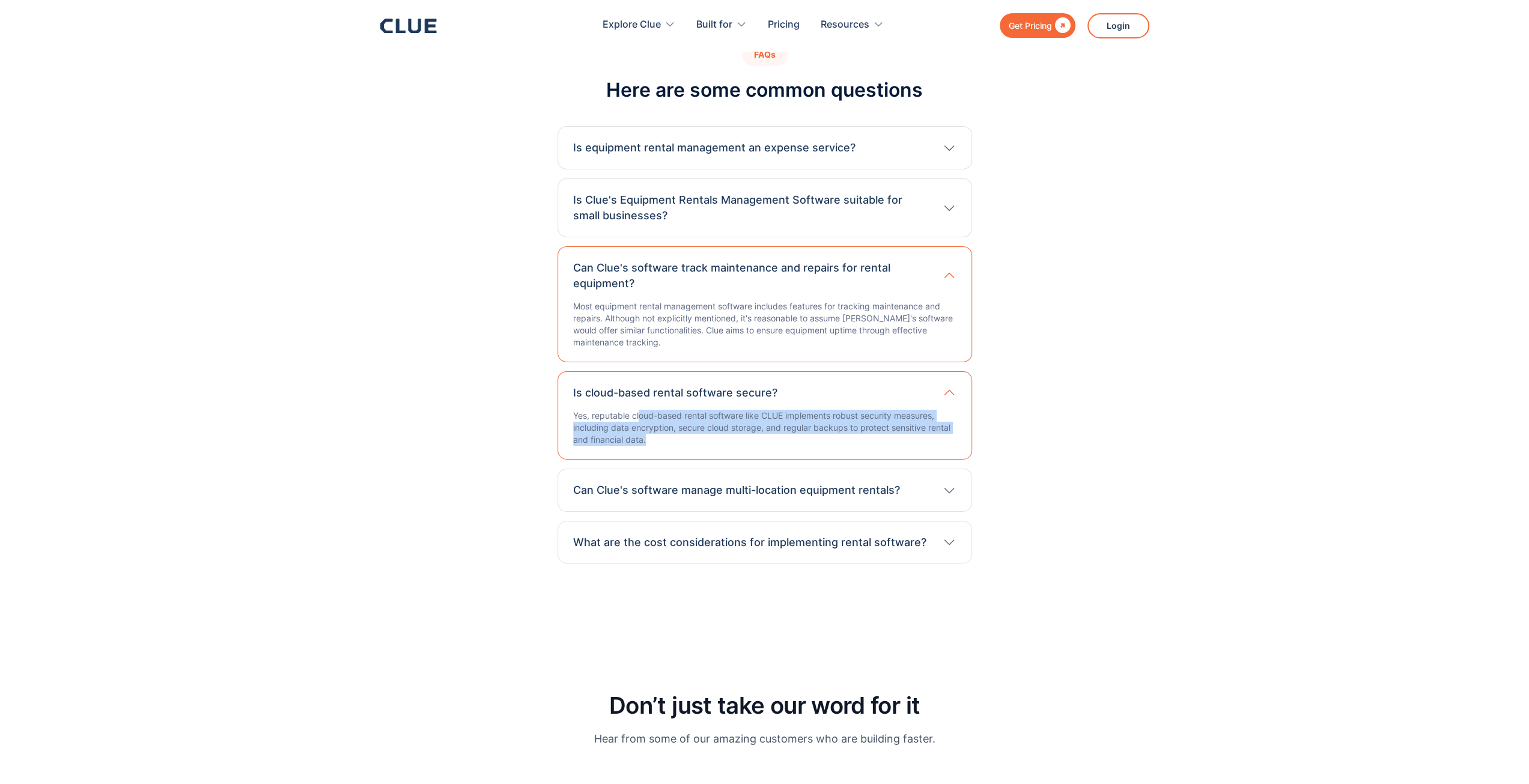
drag, startPoint x: 703, startPoint y: 395, endPoint x: 706, endPoint y: 430, distance: 35.1
click at [706, 430] on div "Is cloud-based rental software secure? Yes, reputable cloud-based rental softwa…" at bounding box center [764, 415] width 414 height 89
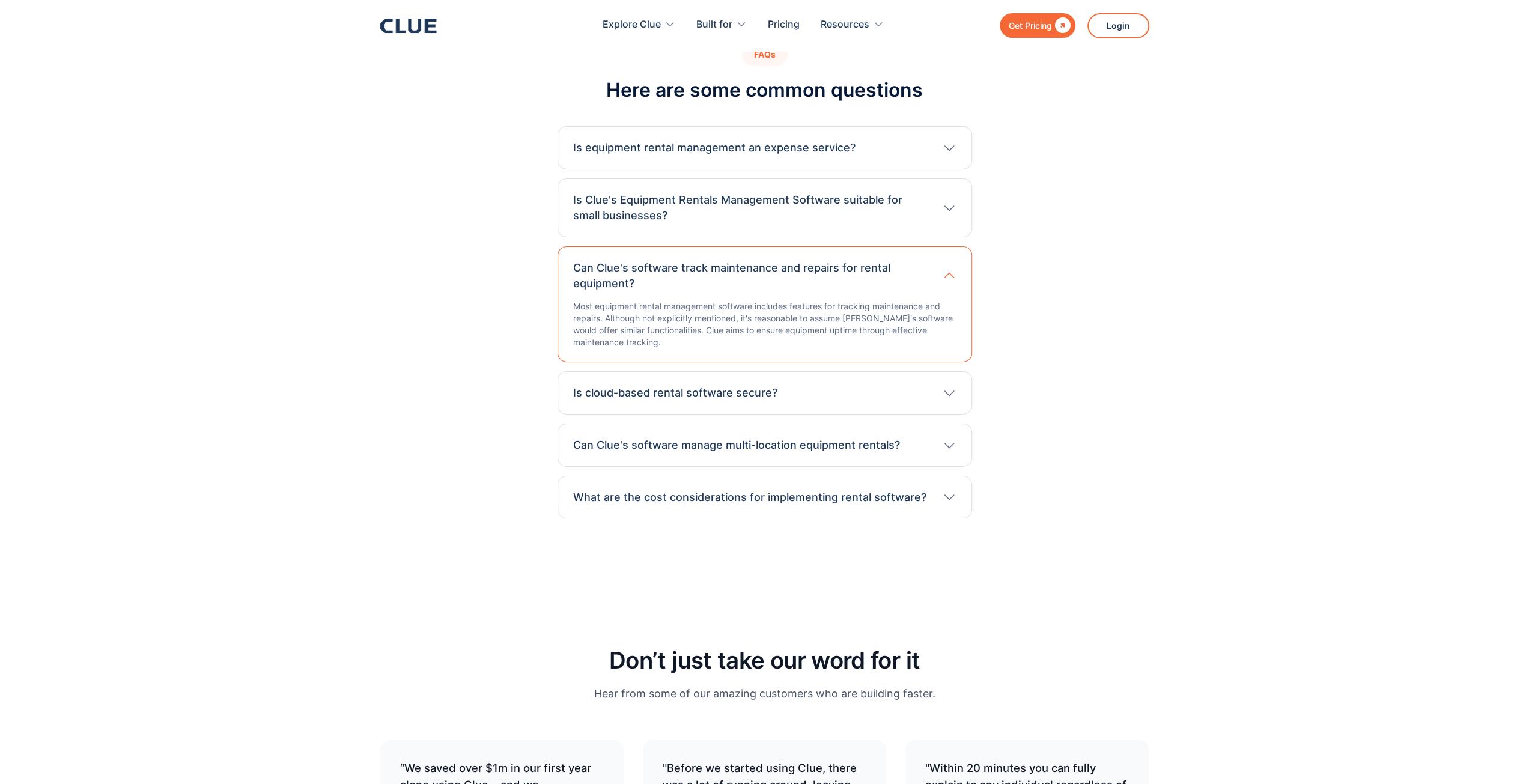
click at [706, 430] on div "Can Clue's software manage multi-location equipment rentals? Multi-location man…" at bounding box center [764, 444] width 414 height 43
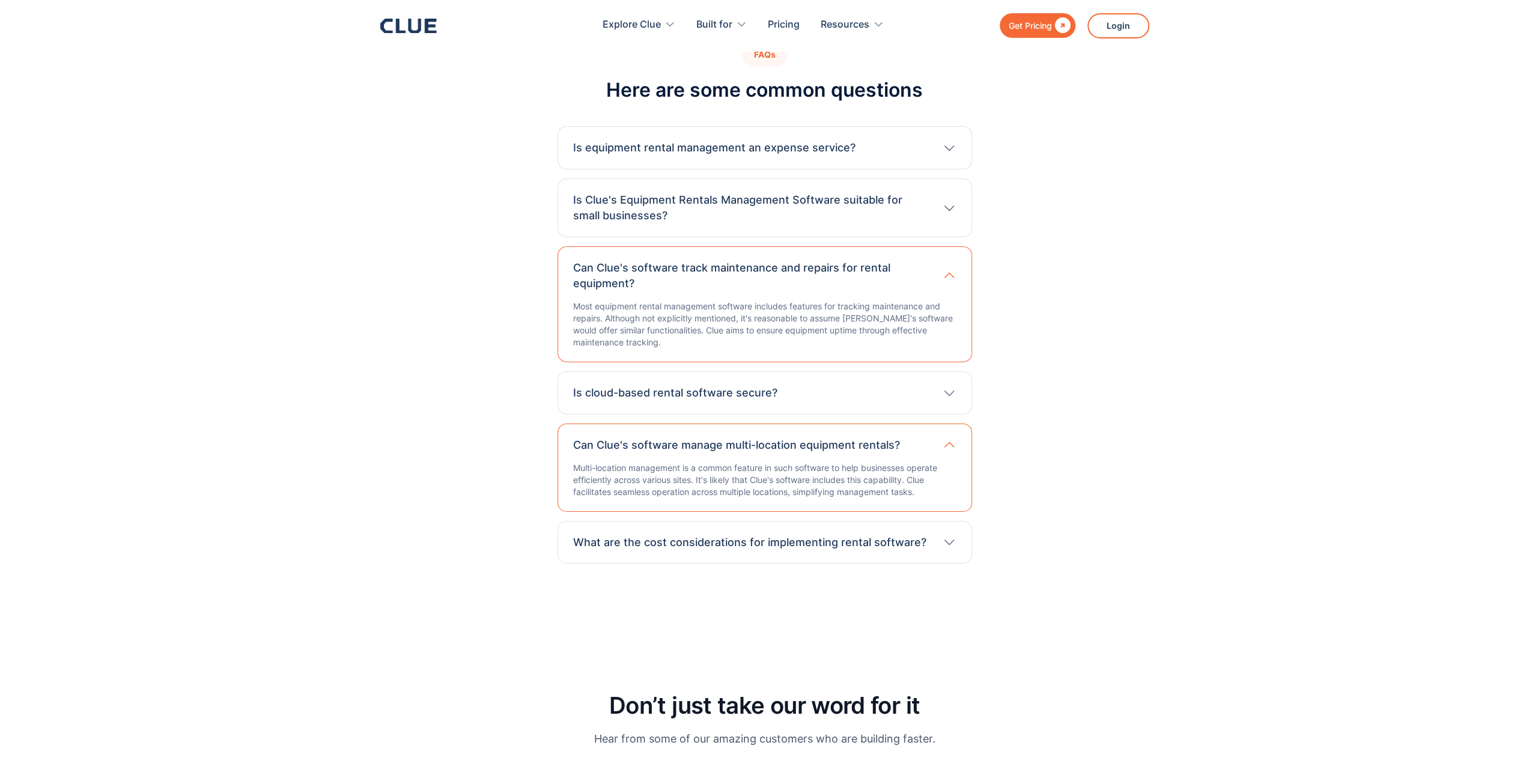
click at [705, 395] on div "Is cloud-based rental software secure? Yes, reputable cloud-based rental softwa…" at bounding box center [764, 392] width 414 height 43
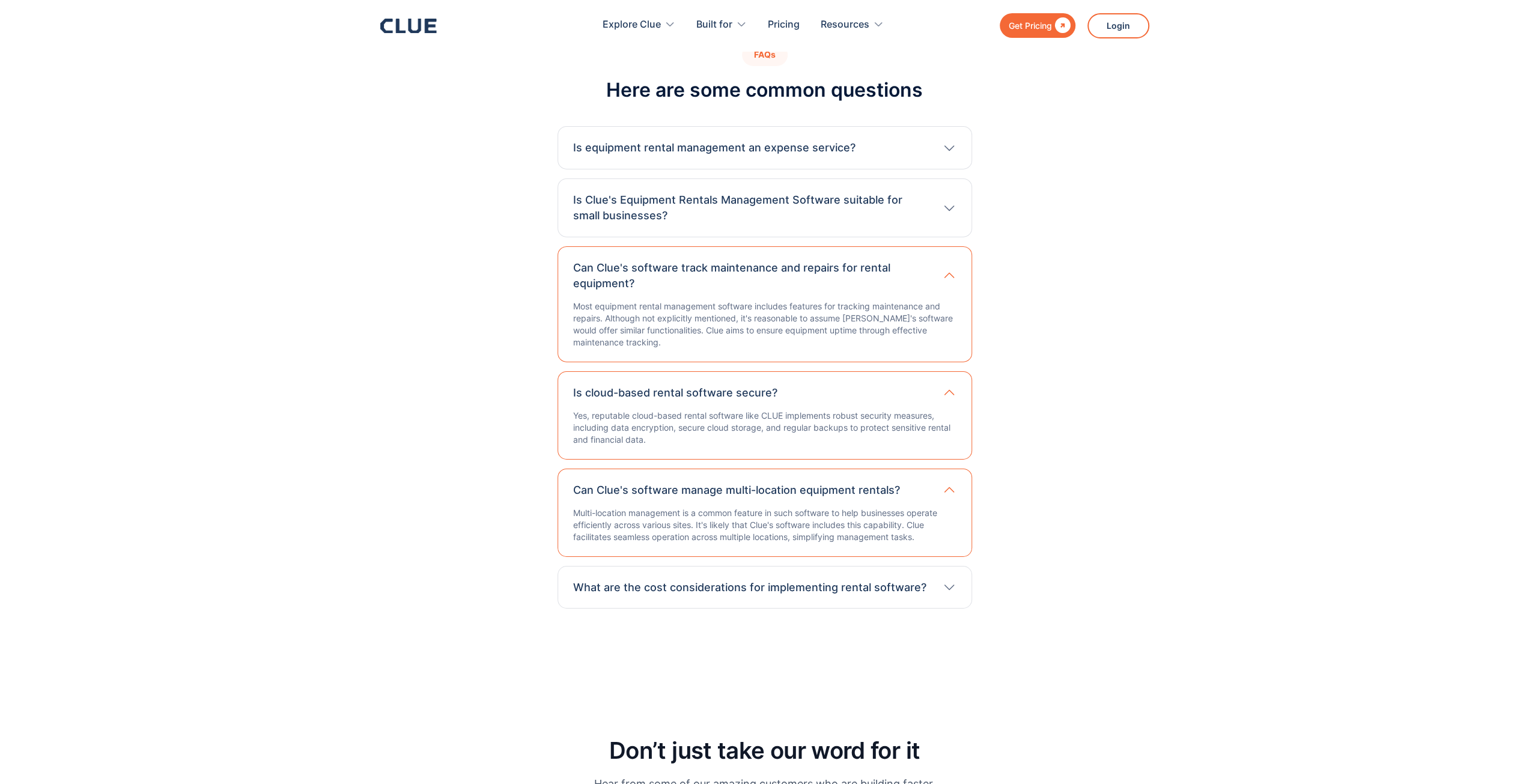
click at [615, 580] on h3 "What are the cost considerations for implementing rental software?" at bounding box center [750, 587] width 353 height 15
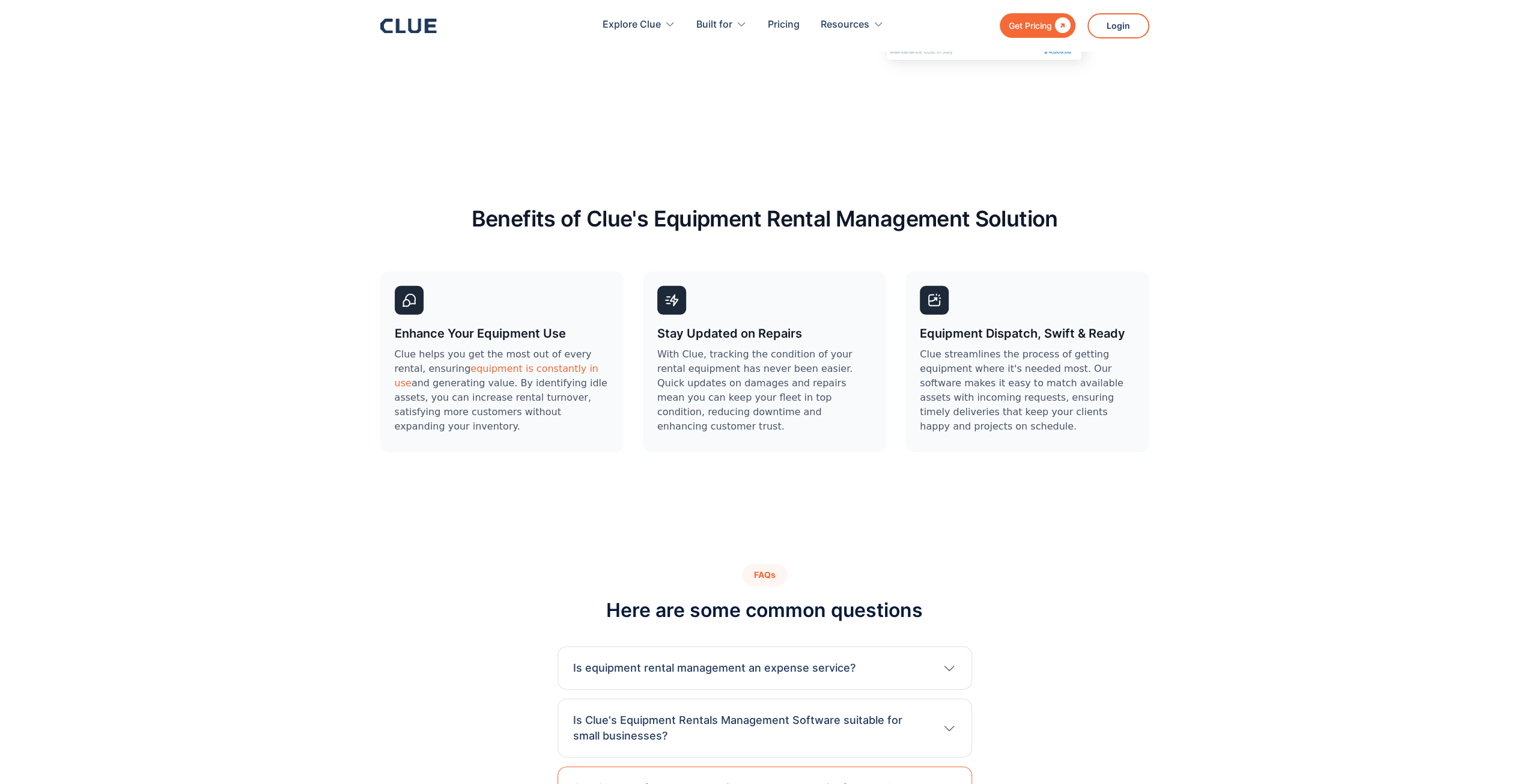
scroll to position [3423, 0]
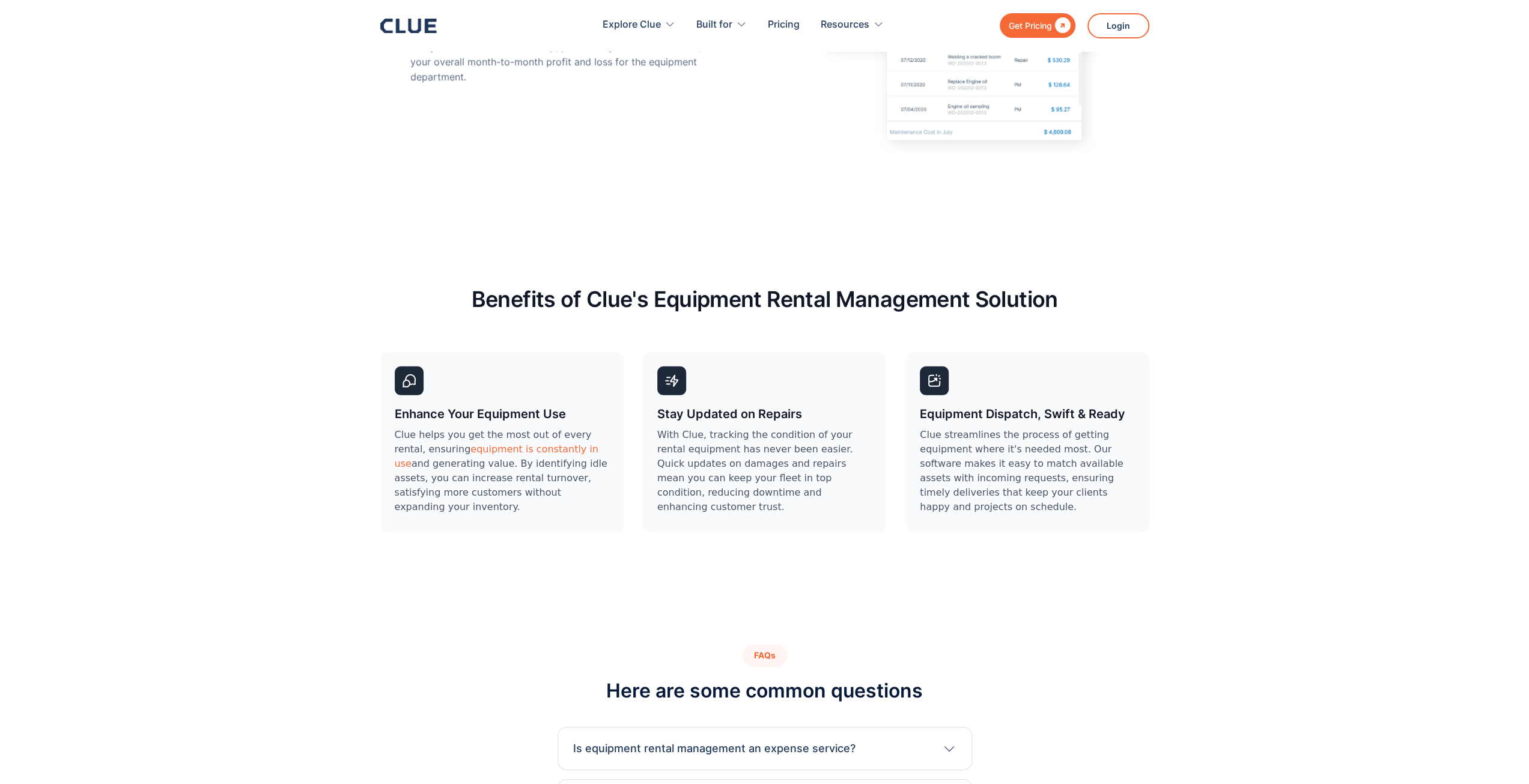
click at [1041, 25] on div "Get Pricing" at bounding box center [1030, 26] width 43 height 15
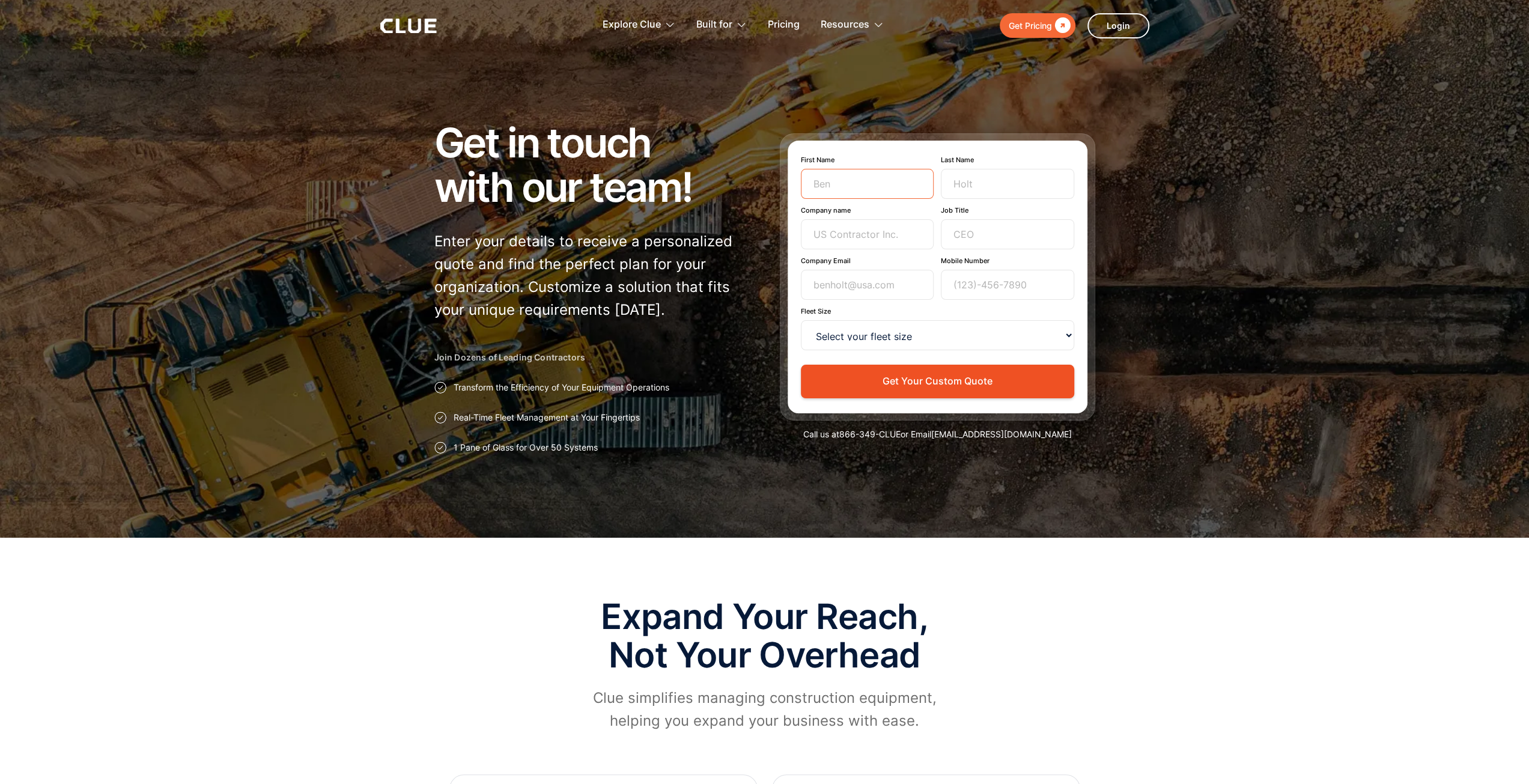
click at [836, 179] on input "First Name" at bounding box center [867, 184] width 133 height 30
type input "[PERSON_NAME]"
type input "L"
type input "D"
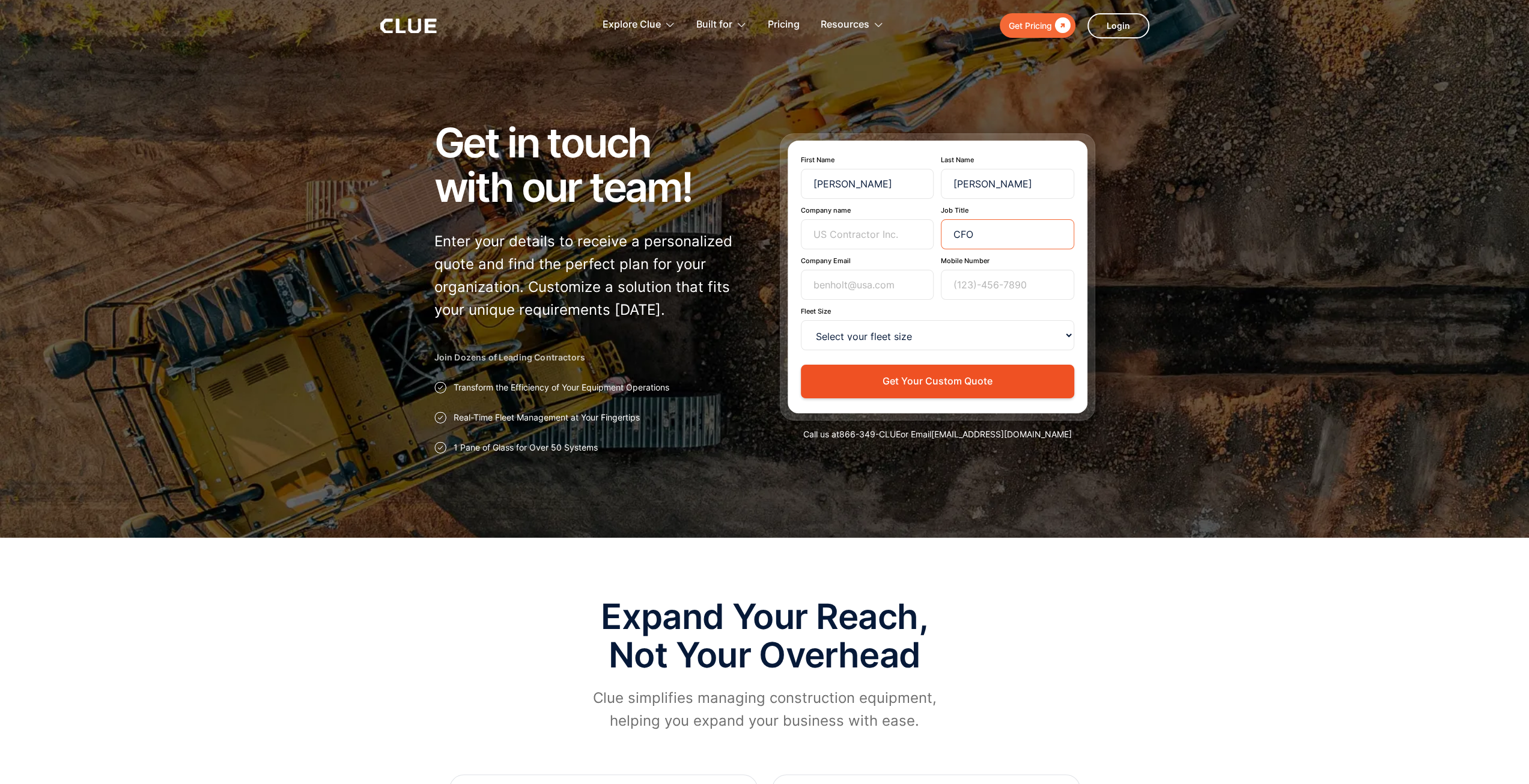
type input "CFO"
type input "clarktayl@gmail.com"
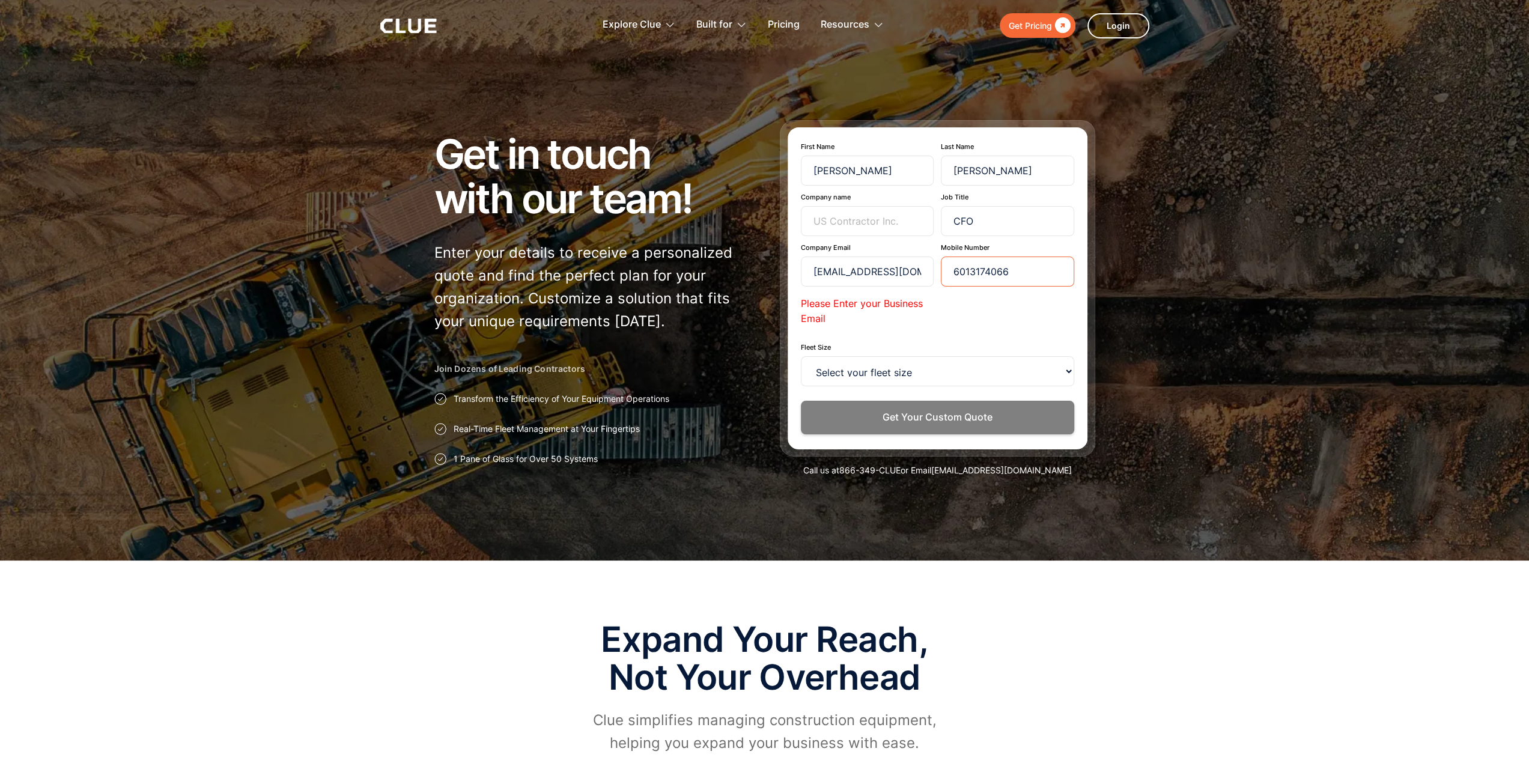
type input "6013174066"
drag, startPoint x: 913, startPoint y: 273, endPoint x: 704, endPoint y: 273, distance: 209.0
click at [709, 277] on div "Get in touch with our team! Enter your details to receive a personalized quote …" at bounding box center [764, 298] width 661 height 356
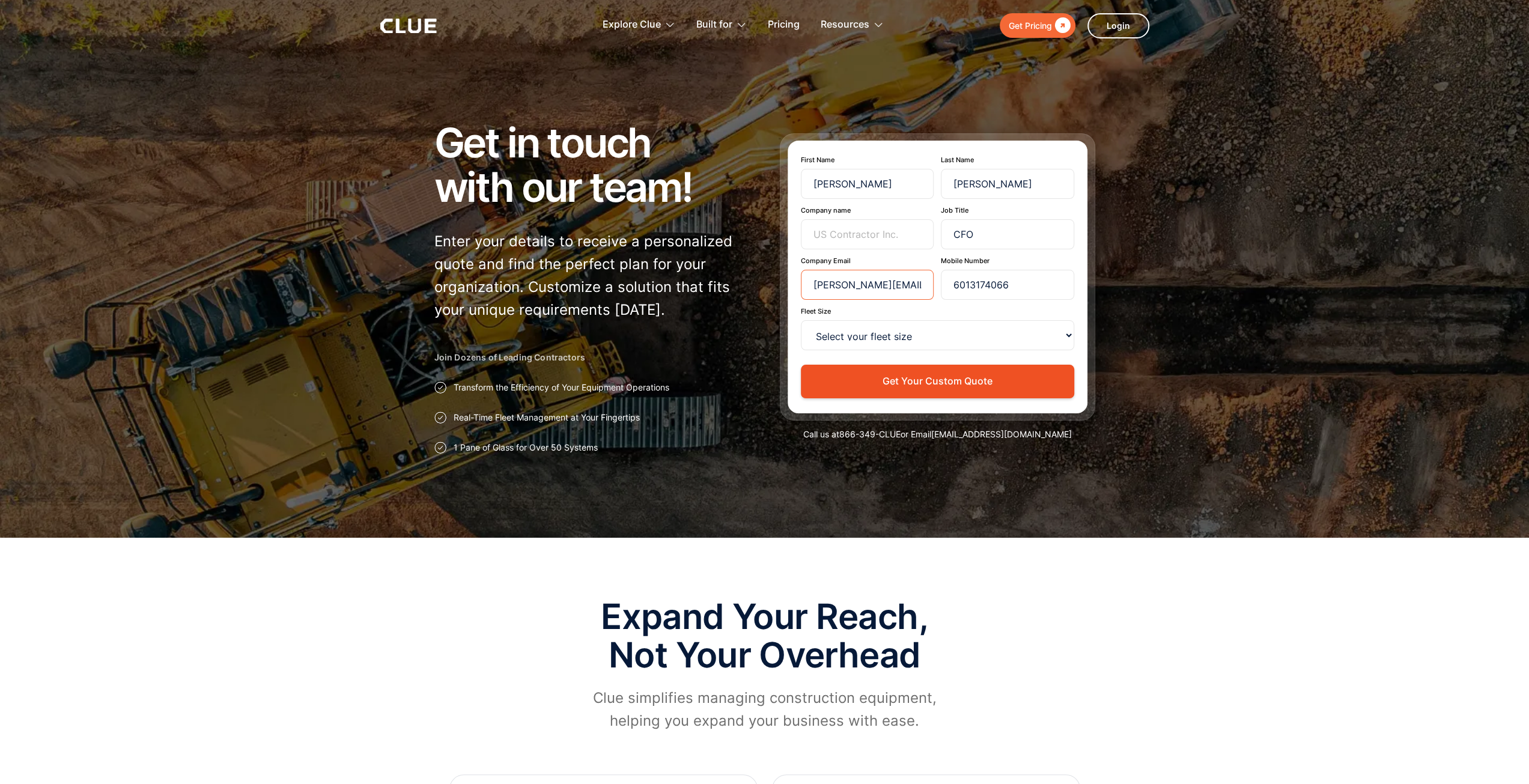
type input "clark@buildcpas.com"
click at [864, 329] on select "Select your fleet size <15 15-99 100-499 500-999 >1000" at bounding box center [937, 335] width 273 height 30
select select "15-99"
click at [800, 320] on select "Select your fleet size <15 15-99 100-499 500-999 >1000" at bounding box center [937, 335] width 273 height 30
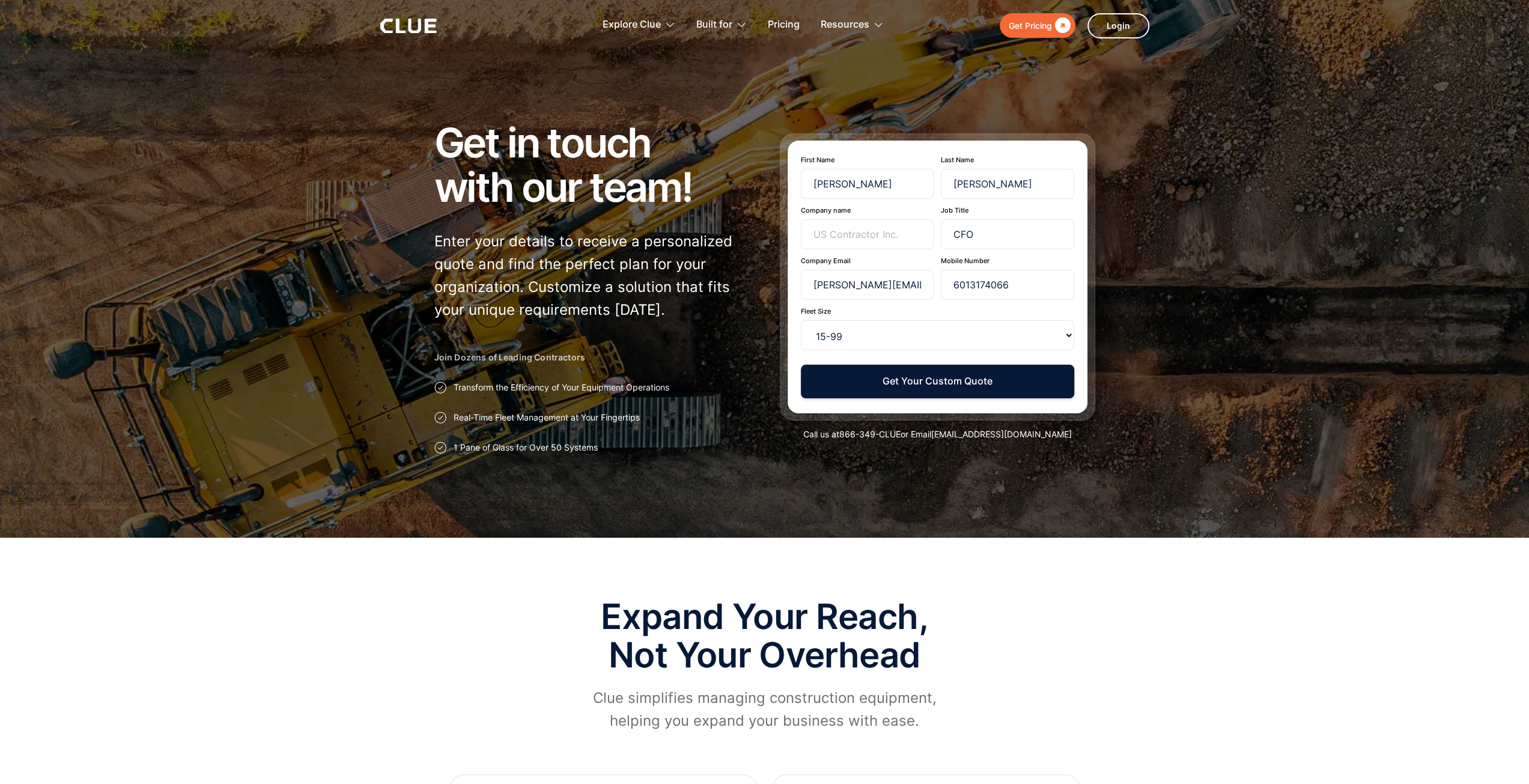
click at [945, 384] on button "Get Your Custom Quote" at bounding box center [937, 381] width 273 height 33
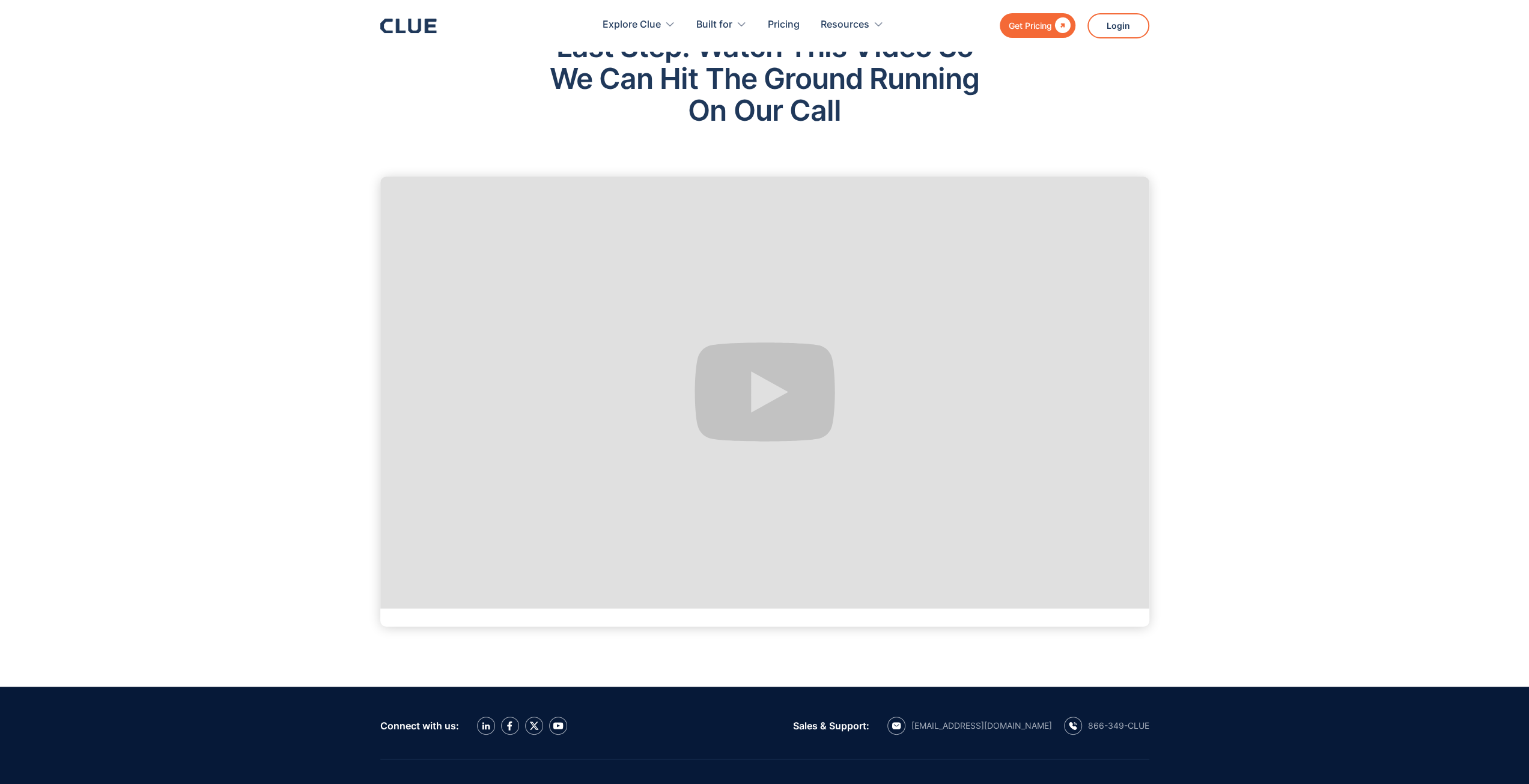
scroll to position [180, 0]
